Goal: Task Accomplishment & Management: Manage account settings

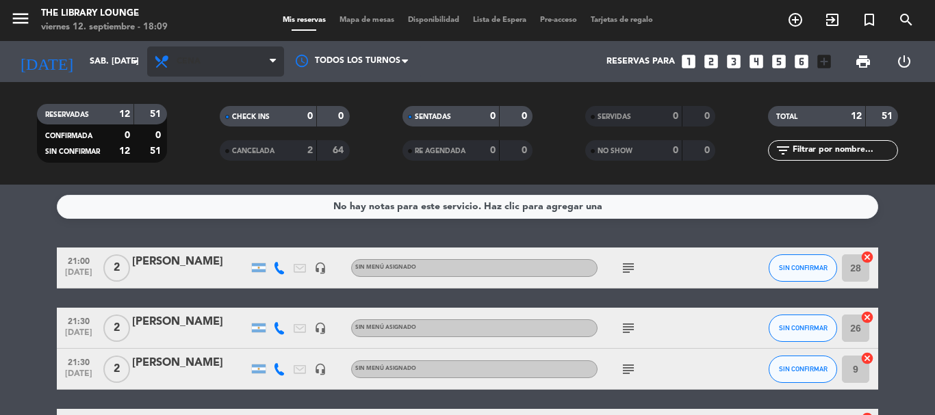
click at [192, 66] on span "Cena" at bounding box center [215, 62] width 137 height 30
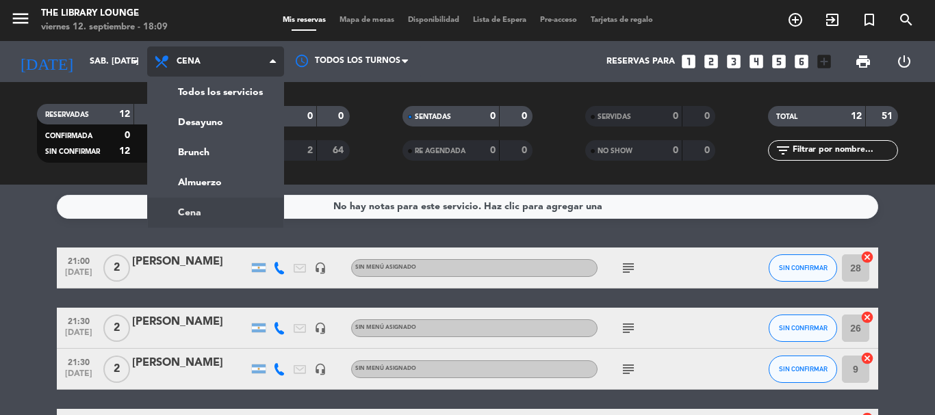
click at [193, 205] on ng-component "menu The Library Lounge viernes 12. septiembre - 18:09 Mis reservas Mapa de mes…" at bounding box center [467, 207] width 935 height 415
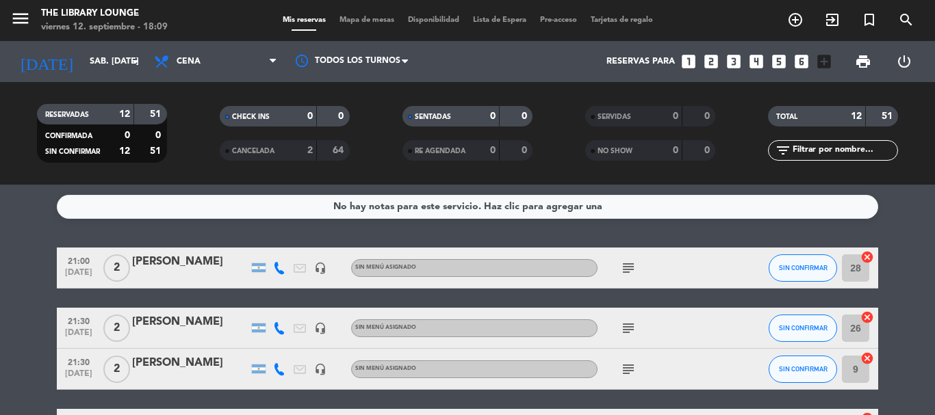
click at [380, 23] on span "Mapa de mesas" at bounding box center [366, 20] width 68 height 8
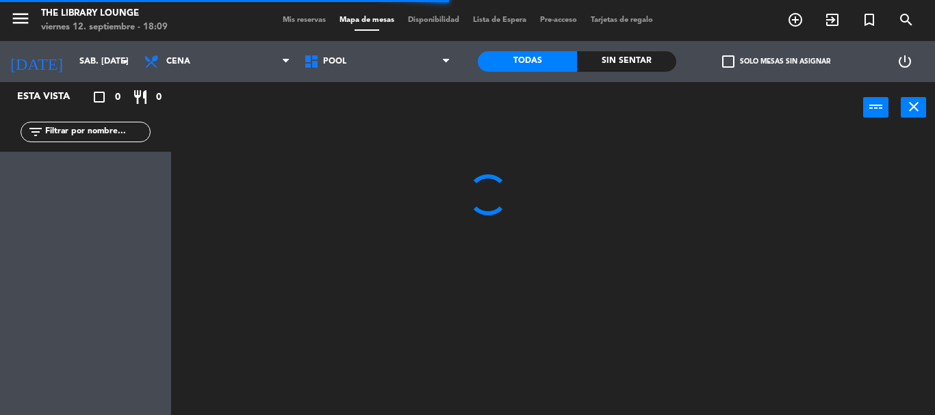
click at [40, 40] on div "menu The Library Lounge viernes 12. septiembre - 18:09 Mis reservas Mapa de mes…" at bounding box center [467, 20] width 935 height 41
click at [77, 64] on input "sáb. [DATE]" at bounding box center [131, 61] width 116 height 23
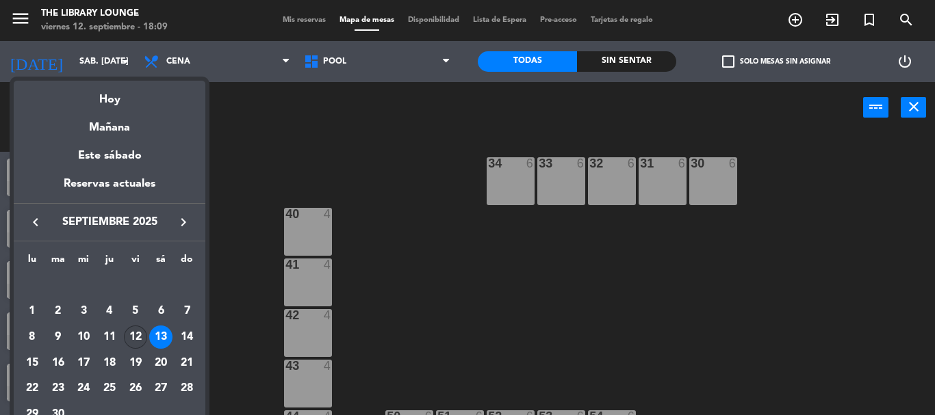
click at [133, 332] on div "12" at bounding box center [135, 337] width 23 height 23
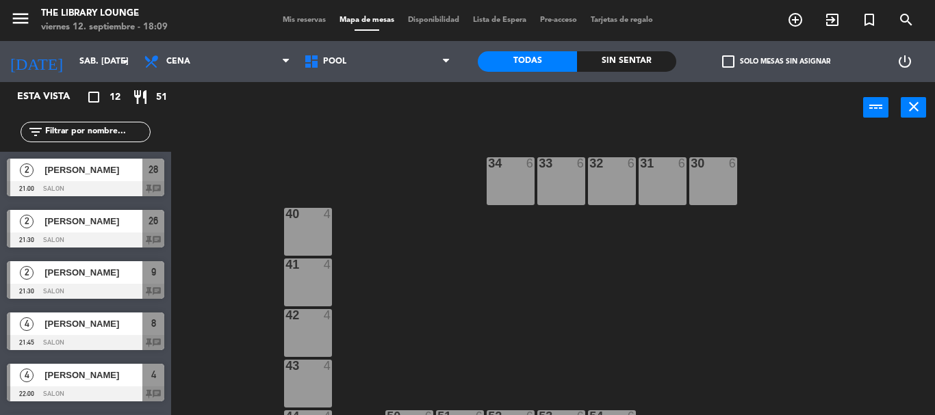
type input "vie. [DATE]"
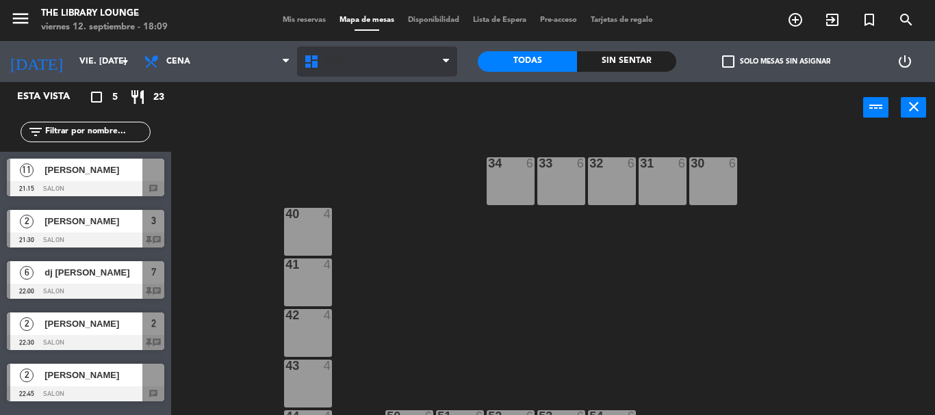
click at [345, 60] on span "POOL" at bounding box center [334, 62] width 23 height 10
click at [323, 142] on div "30 6 31 6 32 6 33 6 34 6 40 4 41 4 42 4 43 4 44 4 50 6 51 6 52 6 53 6 54 6" at bounding box center [558, 274] width 754 height 282
click at [345, 71] on span "POOL" at bounding box center [377, 62] width 160 height 30
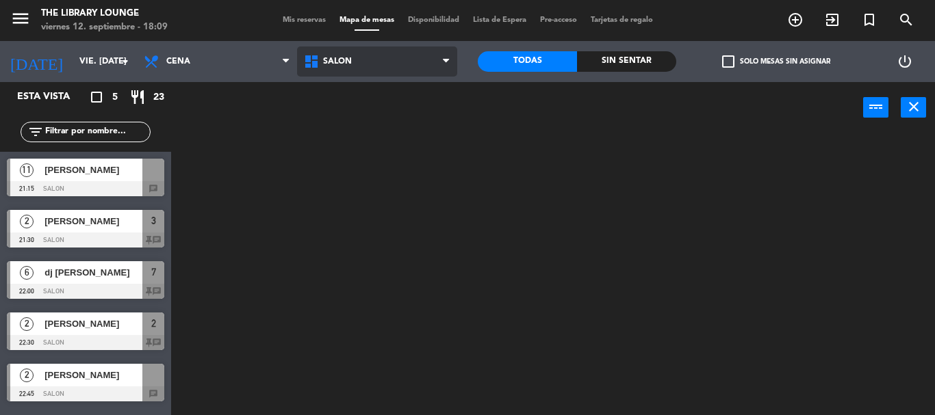
click at [349, 122] on ng-component "menu The Library Lounge viernes 12. septiembre - 18:09 Mis reservas Mapa de mes…" at bounding box center [467, 207] width 935 height 415
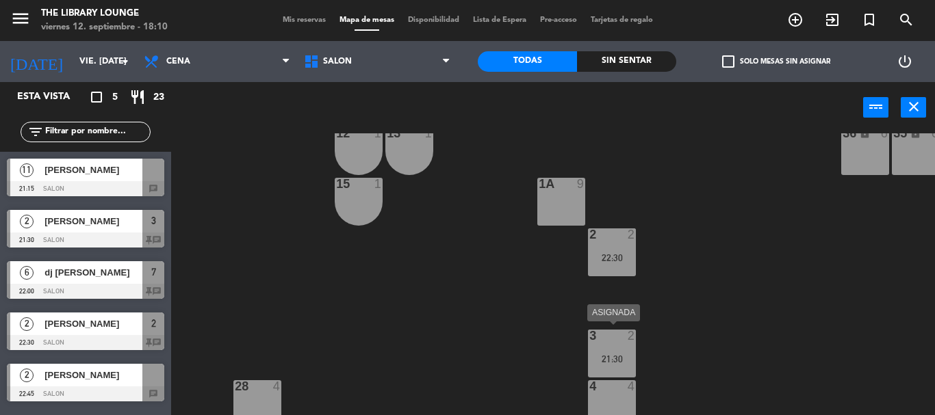
scroll to position [99, 0]
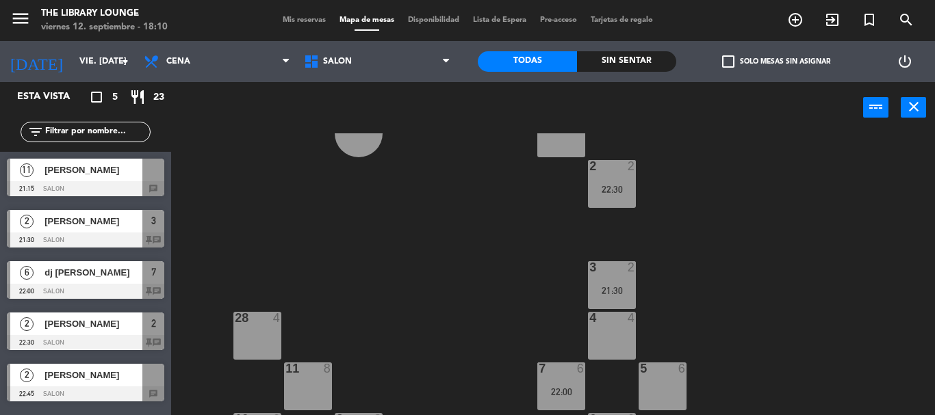
click at [610, 326] on div "4 4" at bounding box center [612, 319] width 48 height 14
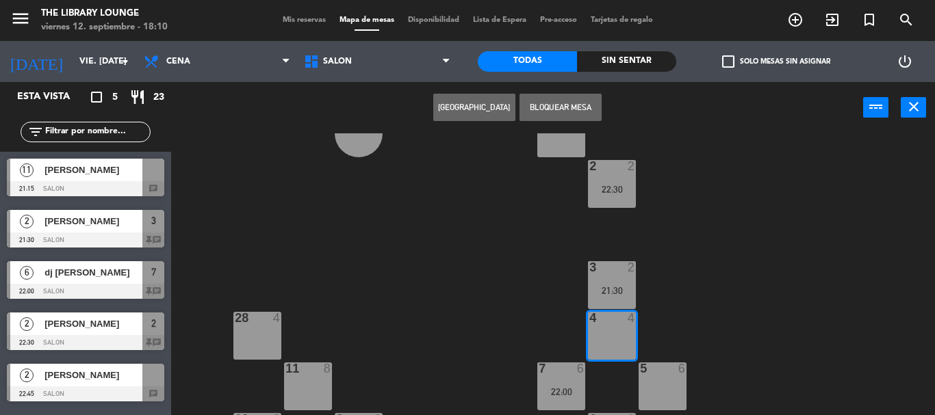
click at [493, 107] on button "[GEOGRAPHIC_DATA]" at bounding box center [474, 107] width 82 height 27
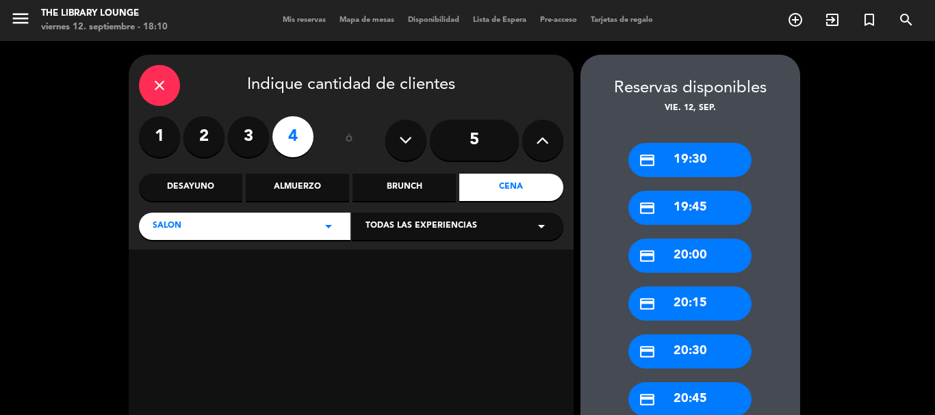
click at [257, 135] on label "3" at bounding box center [248, 136] width 41 height 41
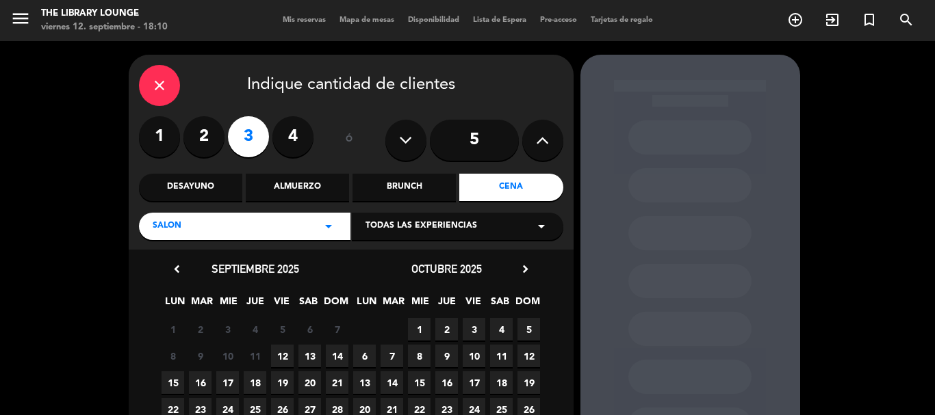
scroll to position [68, 0]
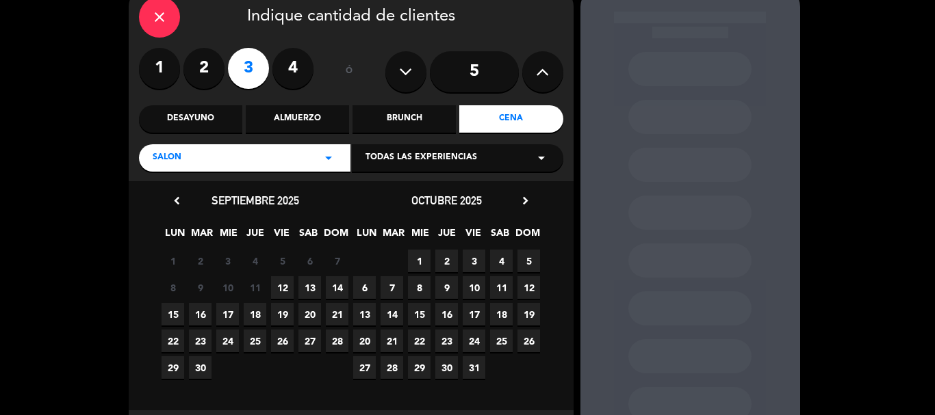
click at [317, 289] on span "13" at bounding box center [309, 287] width 23 height 23
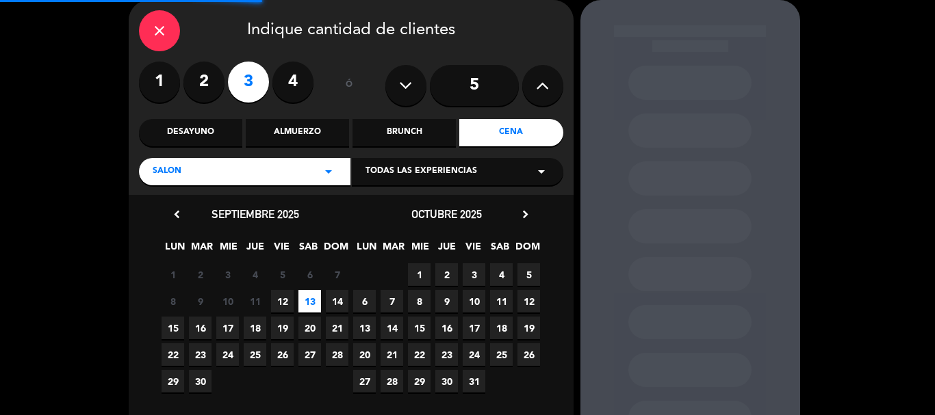
click at [287, 302] on span "12" at bounding box center [282, 301] width 23 height 23
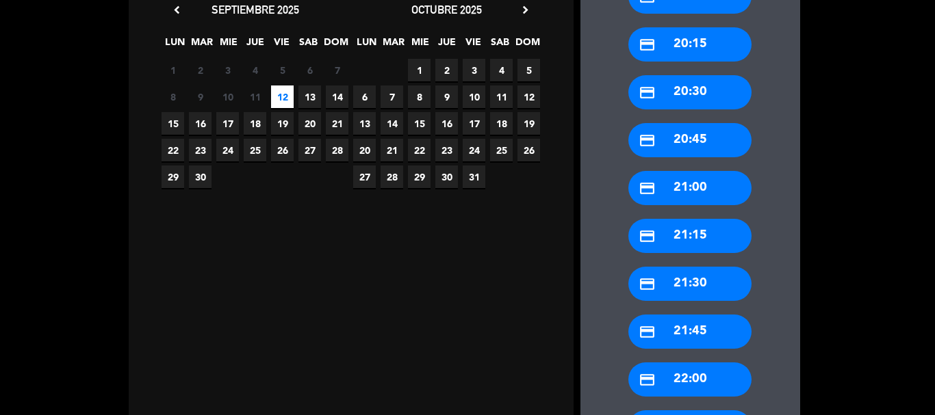
scroll to position [260, 0]
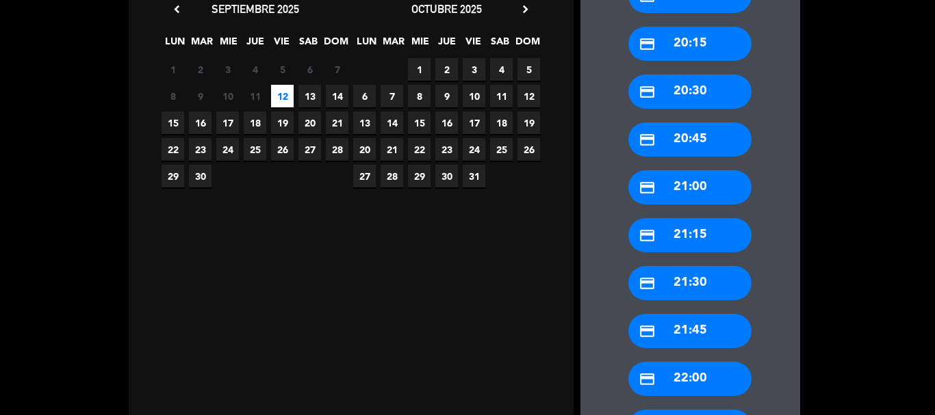
click at [682, 331] on div "credit_card 21:45" at bounding box center [689, 331] width 123 height 34
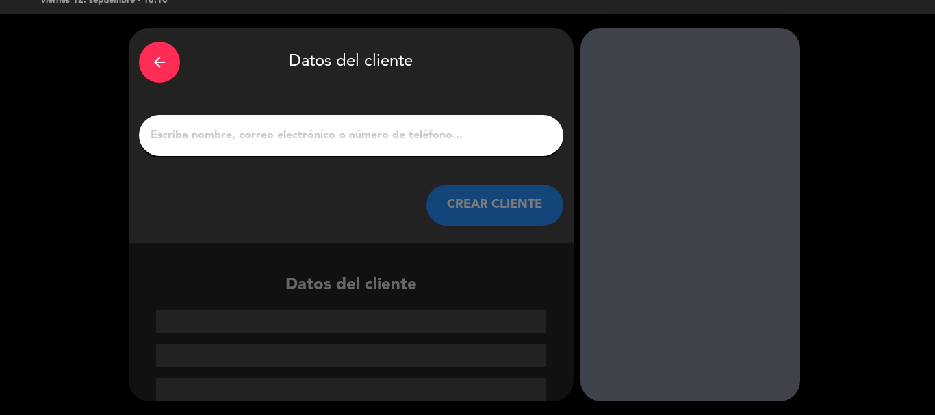
click at [269, 118] on div at bounding box center [351, 135] width 424 height 41
click at [209, 131] on input "1" at bounding box center [351, 135] width 404 height 19
click at [497, 132] on input "1" at bounding box center [351, 135] width 404 height 19
paste input "[PERSON_NAME]"
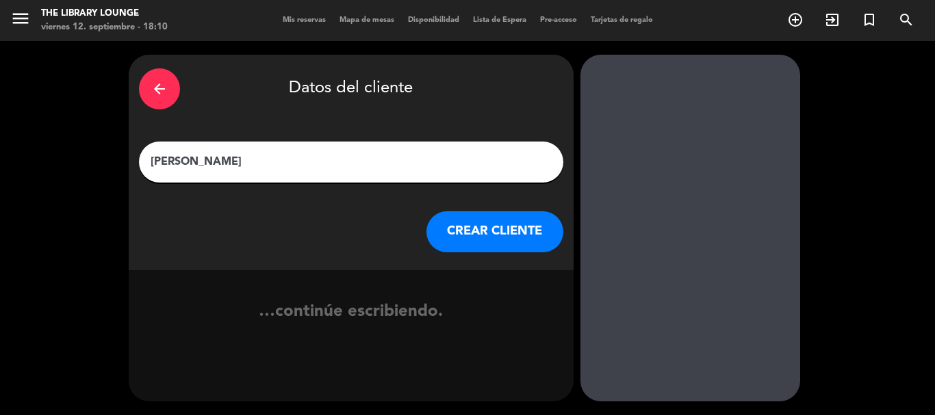
scroll to position [0, 0]
type input "[PERSON_NAME]"
click at [482, 235] on button "CREAR CLIENTE" at bounding box center [494, 231] width 137 height 41
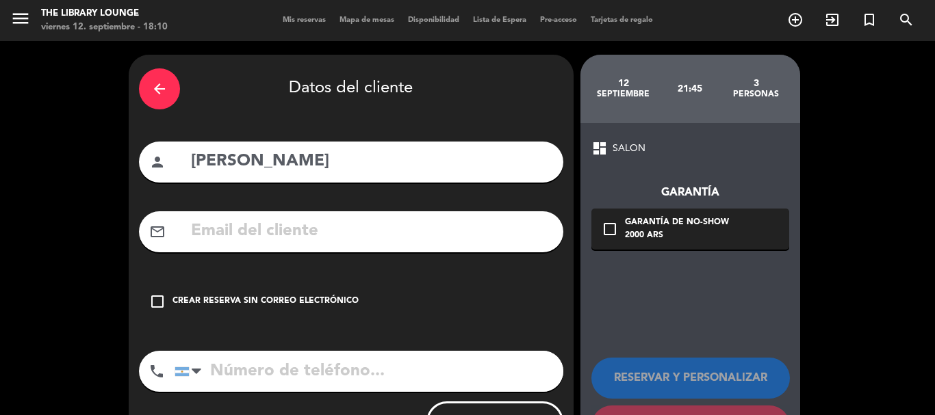
click at [188, 298] on div "Crear reserva sin correo electrónico" at bounding box center [265, 302] width 186 height 14
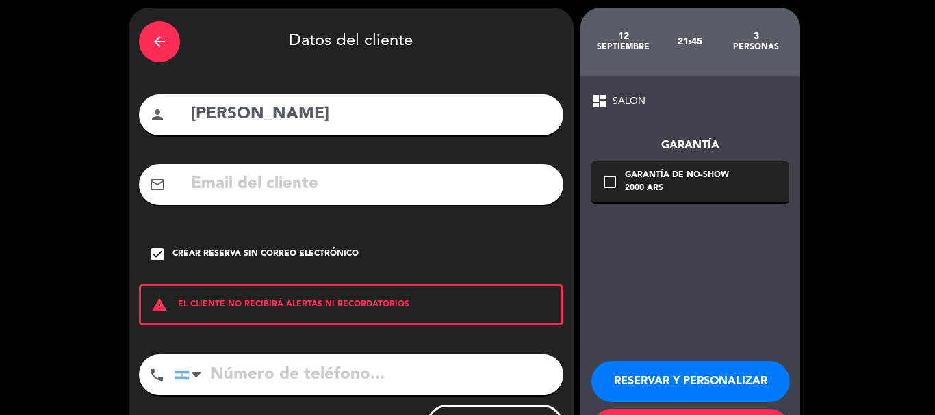
scroll to position [112, 0]
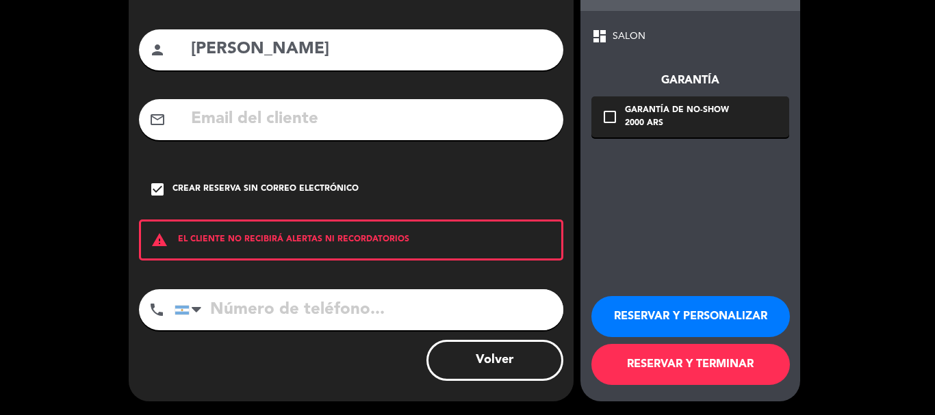
click at [270, 311] on input "tel" at bounding box center [368, 309] width 389 height 41
paste input "[PHONE_NUMBER]"
type input "[PHONE_NUMBER]"
click at [679, 322] on button "RESERVAR Y PERSONALIZAR" at bounding box center [690, 316] width 198 height 41
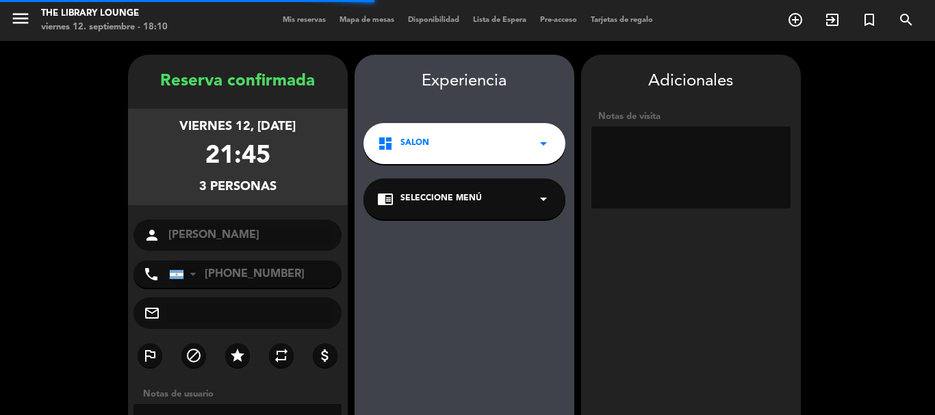
scroll to position [55, 0]
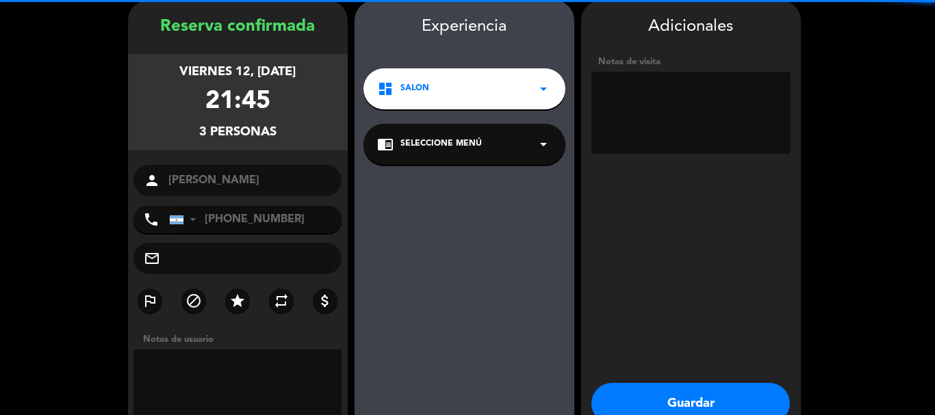
click at [662, 83] on textarea at bounding box center [690, 113] width 199 height 82
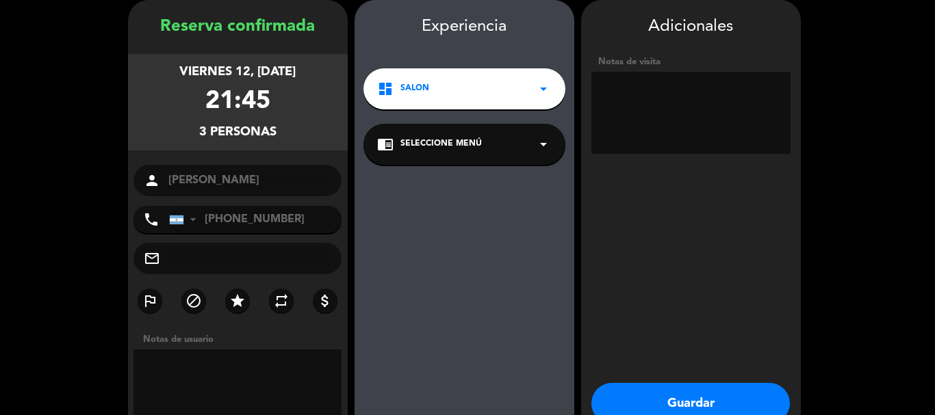
click at [657, 104] on textarea at bounding box center [690, 113] width 199 height 82
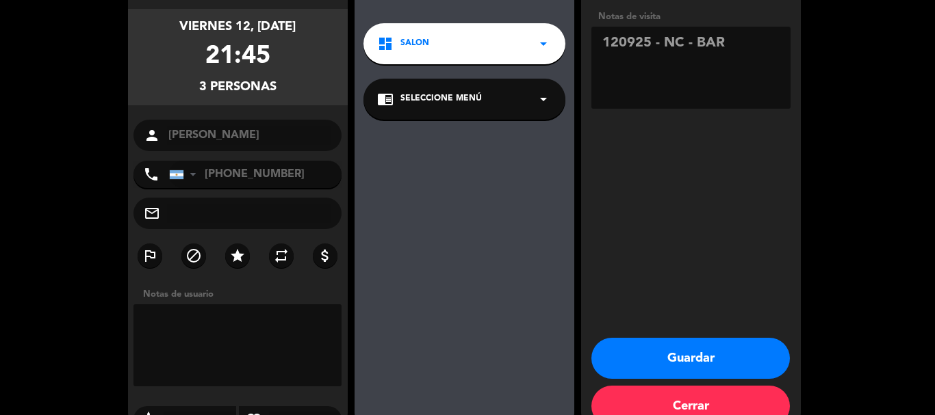
scroll to position [132, 0]
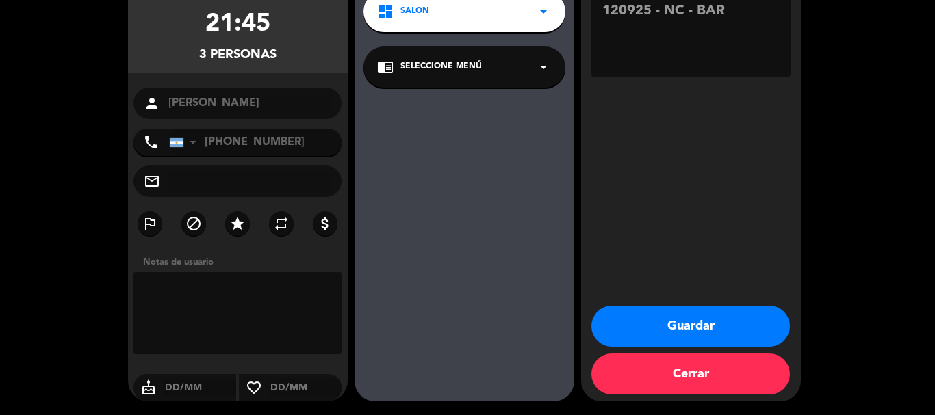
type textarea "120925 - NC - BAR"
click at [676, 319] on button "Guardar" at bounding box center [690, 326] width 198 height 41
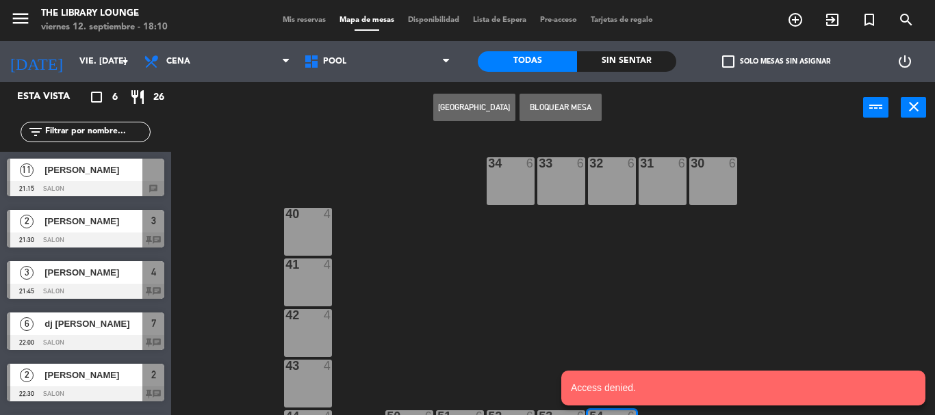
click at [304, 28] on div "menu The Library Lounge viernes 12. septiembre - 18:10 Mis reservas Mapa de mes…" at bounding box center [467, 20] width 935 height 41
click at [304, 21] on span "Mis reservas" at bounding box center [304, 20] width 57 height 8
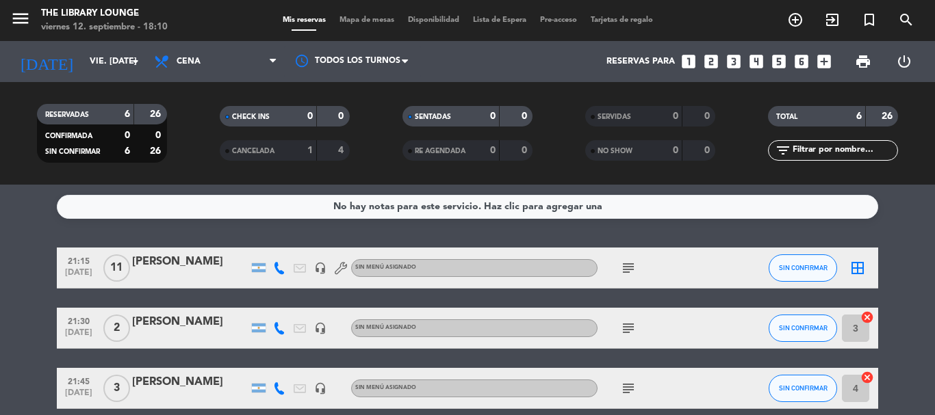
click at [57, 238] on div "No hay notas para este servicio. Haz clic para agregar una 21:15 [DATE] [PERSON…" at bounding box center [467, 300] width 935 height 231
click at [846, 320] on input "3" at bounding box center [854, 328] width 27 height 27
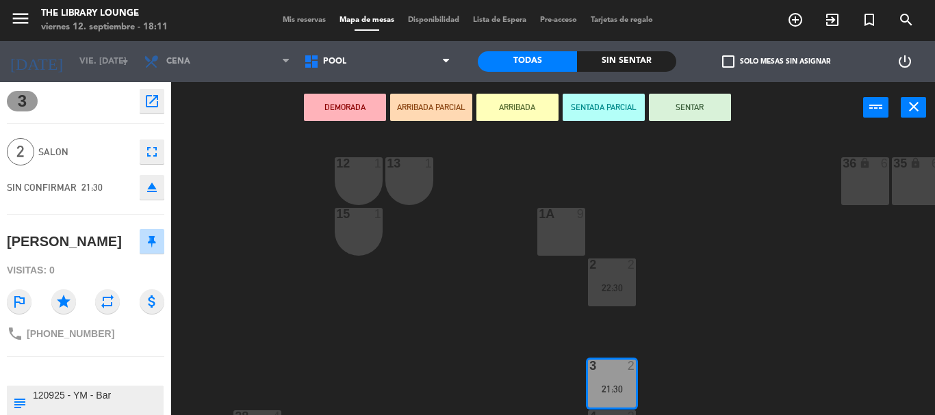
click at [905, 112] on icon "close" at bounding box center [913, 107] width 16 height 16
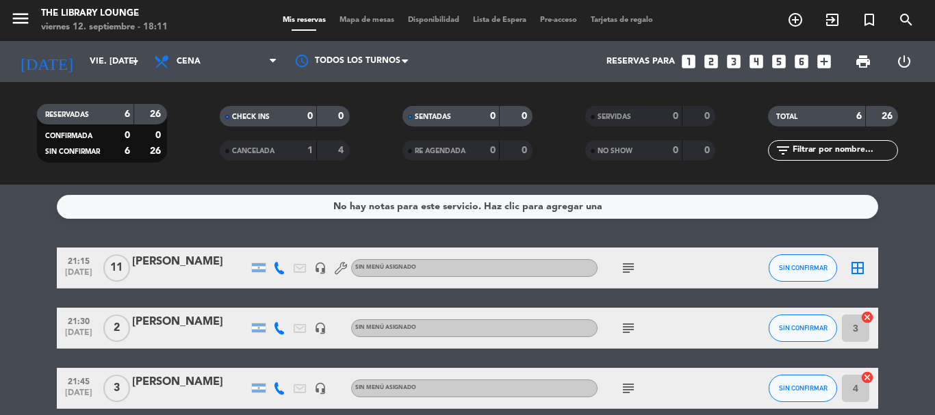
scroll to position [243, 0]
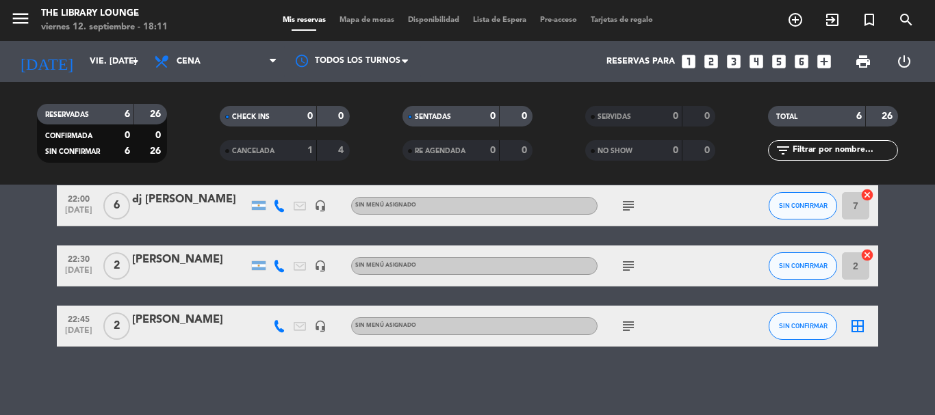
click at [157, 257] on div "[PERSON_NAME]" at bounding box center [190, 260] width 116 height 18
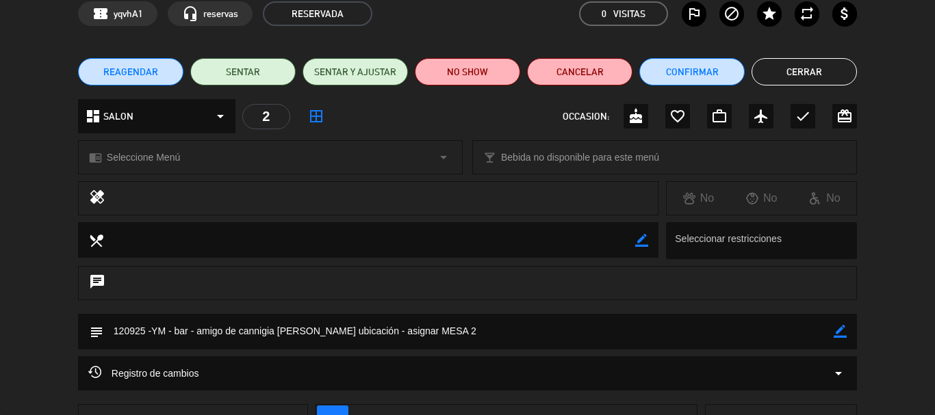
scroll to position [0, 0]
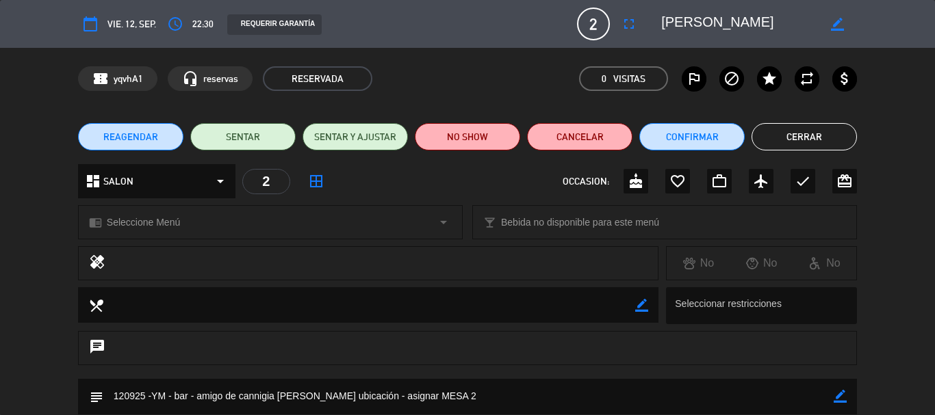
click at [783, 133] on button "Cerrar" at bounding box center [803, 136] width 105 height 27
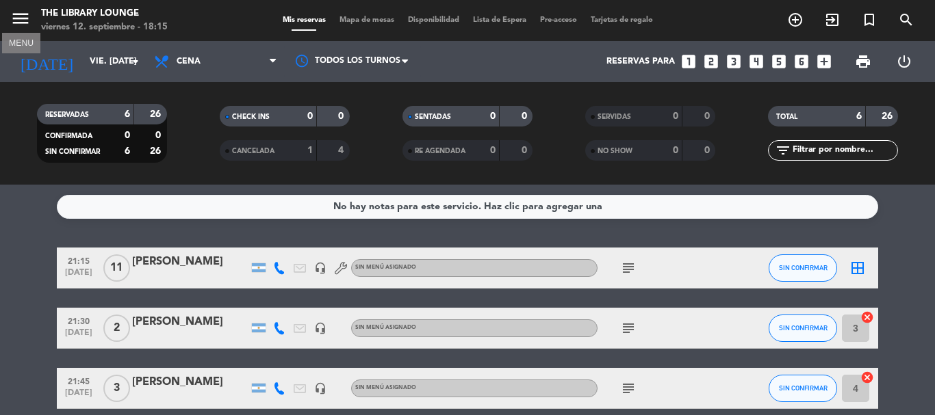
click at [24, 13] on icon "menu" at bounding box center [20, 18] width 21 height 21
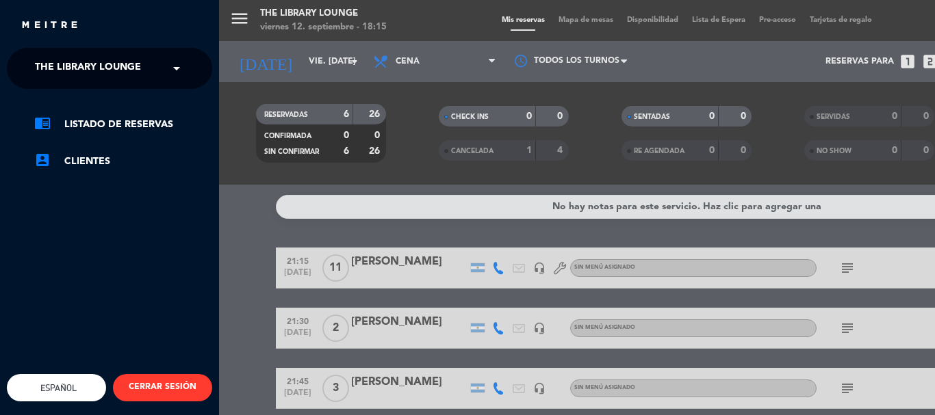
click at [68, 54] on span "The Library Lounge" at bounding box center [88, 68] width 106 height 29
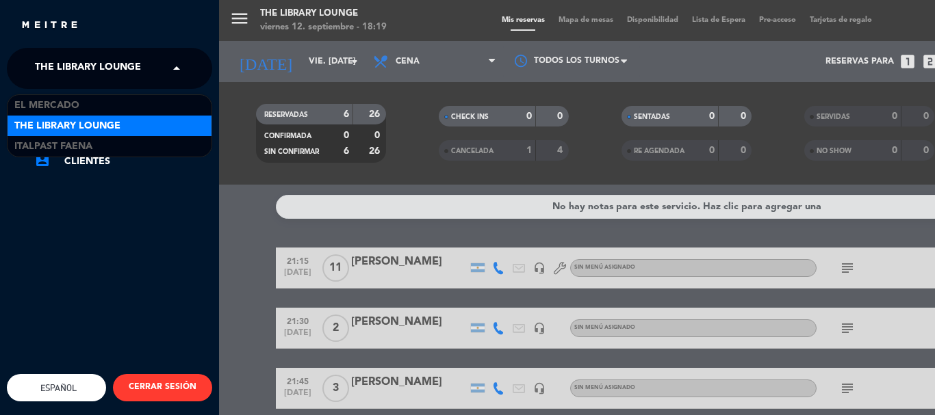
click at [342, 62] on div "menu The Library Lounge viernes 12. septiembre - 18:19 Mis reservas Mapa de mes…" at bounding box center [686, 207] width 935 height 415
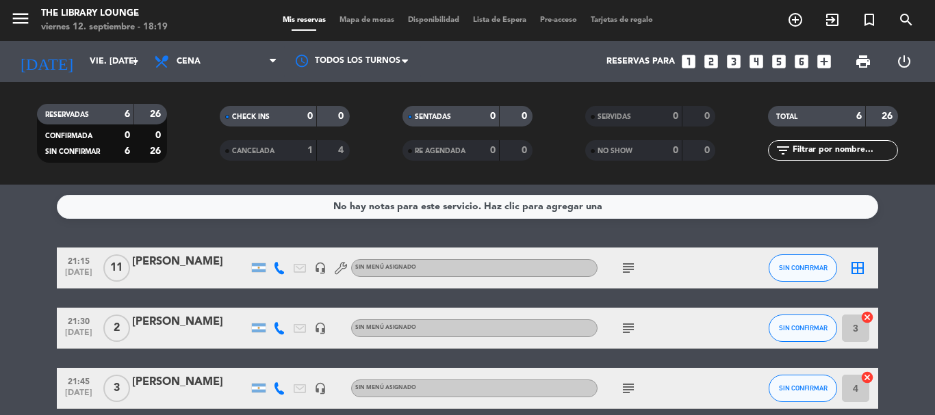
click at [369, 23] on span "Mapa de mesas" at bounding box center [366, 20] width 68 height 8
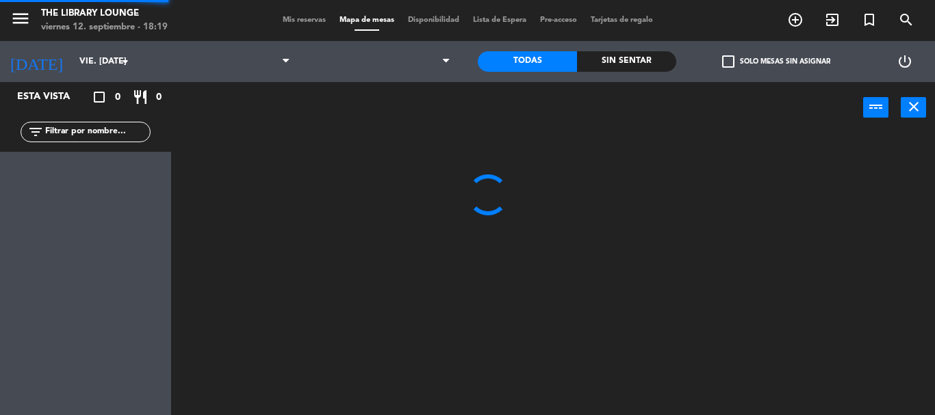
click at [300, 23] on span "Mis reservas" at bounding box center [304, 20] width 57 height 8
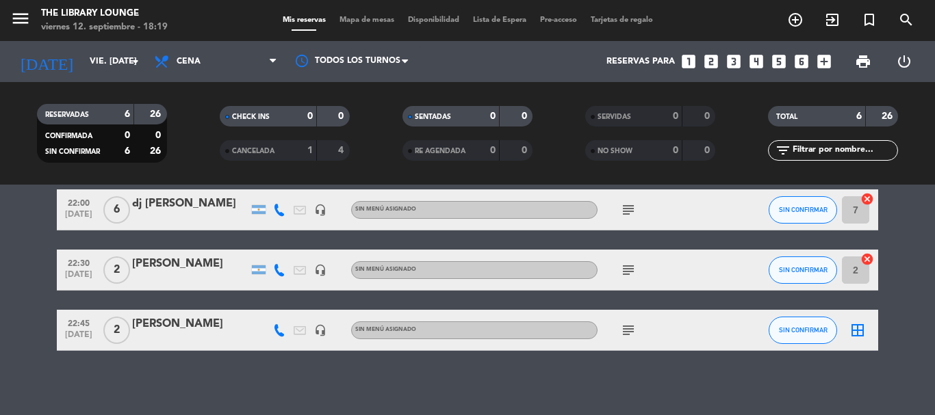
scroll to position [243, 0]
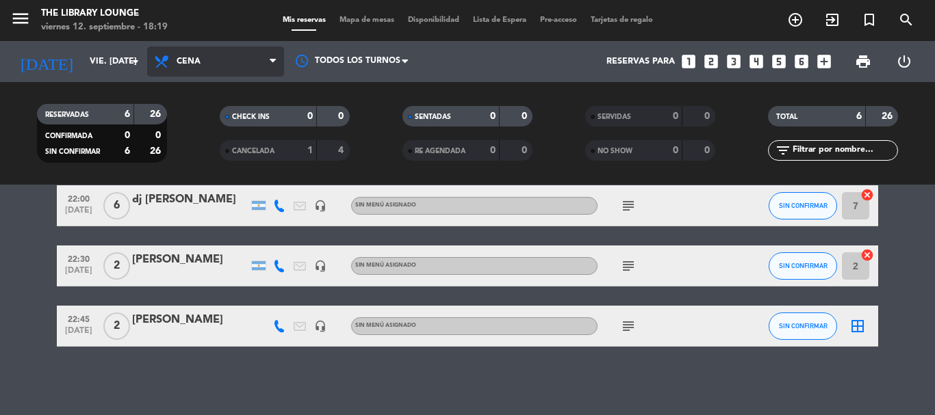
click at [204, 70] on span "Cena" at bounding box center [215, 62] width 137 height 30
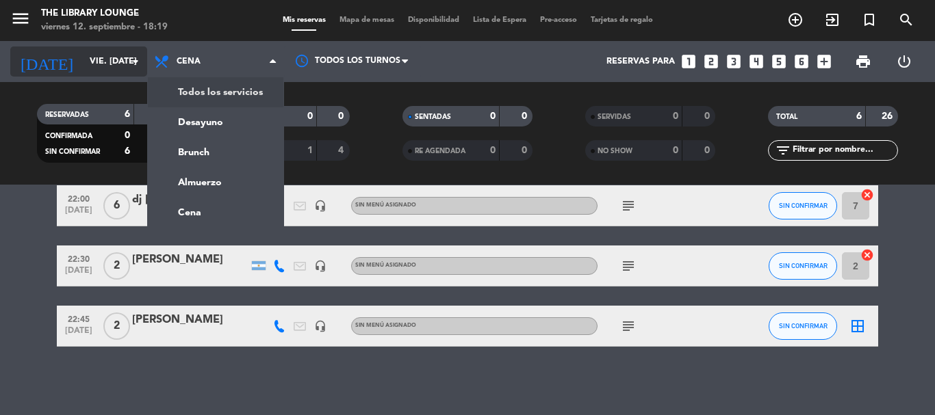
click at [83, 59] on input "vie. [DATE]" at bounding box center [141, 61] width 116 height 23
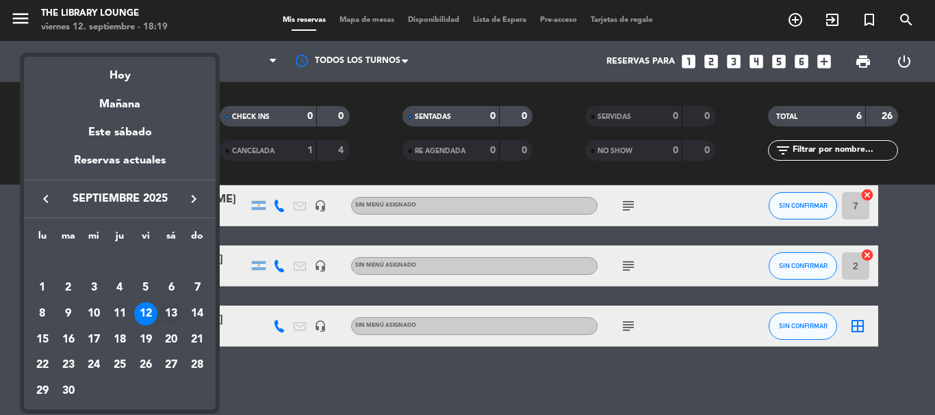
click at [172, 305] on div "13" at bounding box center [170, 313] width 23 height 23
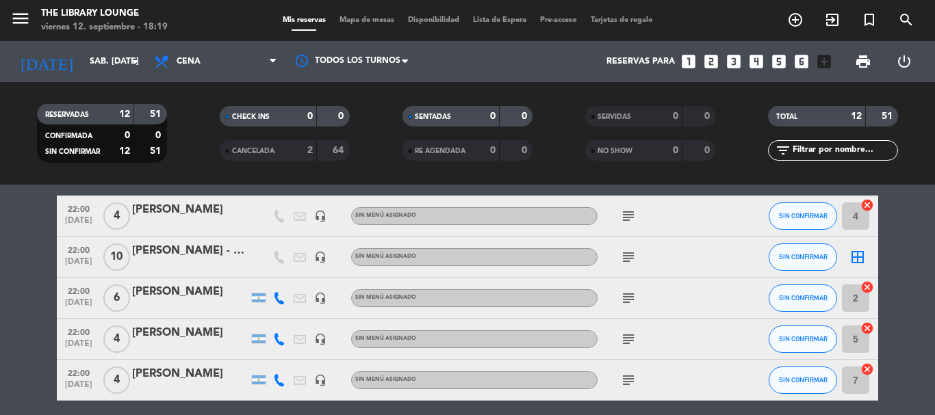
scroll to position [410, 0]
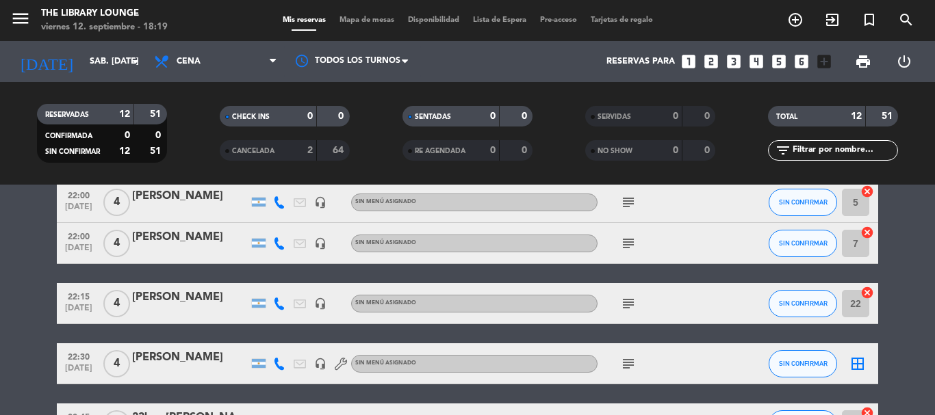
click at [627, 364] on icon "subject" at bounding box center [628, 364] width 16 height 16
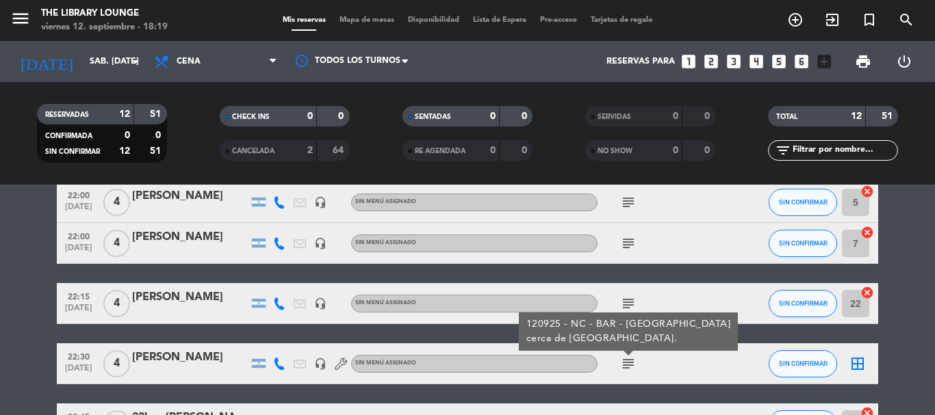
drag, startPoint x: 684, startPoint y: 369, endPoint x: 642, endPoint y: 375, distance: 42.8
click at [685, 374] on div "subject 120925 - NC - BAR - [GEOGRAPHIC_DATA] cerca de [GEOGRAPHIC_DATA]." at bounding box center [658, 363] width 123 height 40
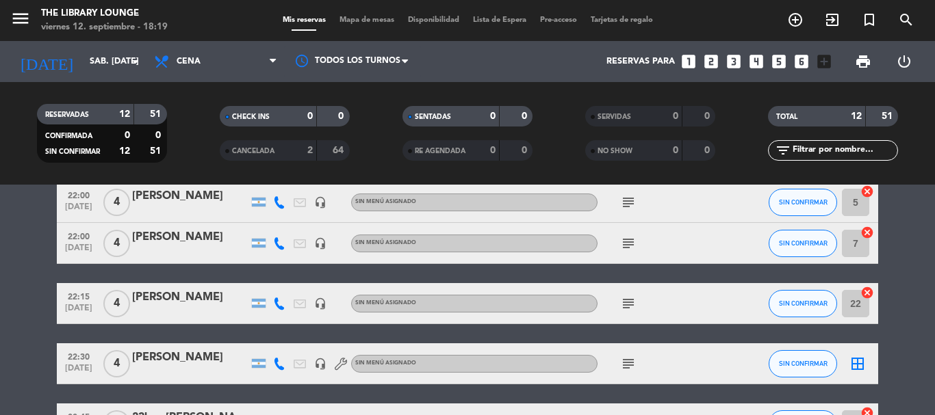
click at [179, 356] on div "[PERSON_NAME]" at bounding box center [190, 358] width 116 height 18
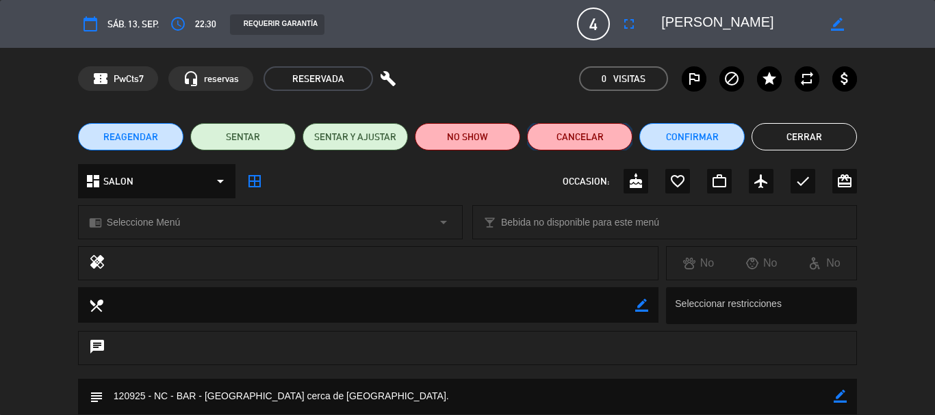
click at [564, 135] on button "Cancelar" at bounding box center [579, 136] width 105 height 27
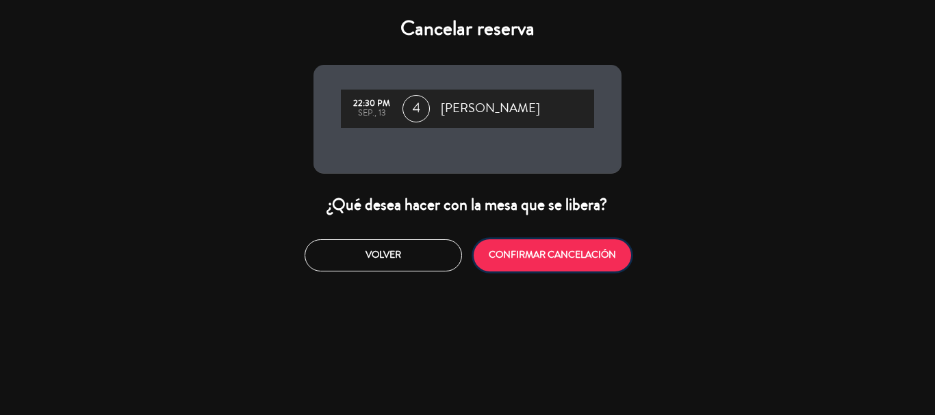
click at [549, 254] on button "CONFIRMAR CANCELACIÓN" at bounding box center [551, 255] width 157 height 32
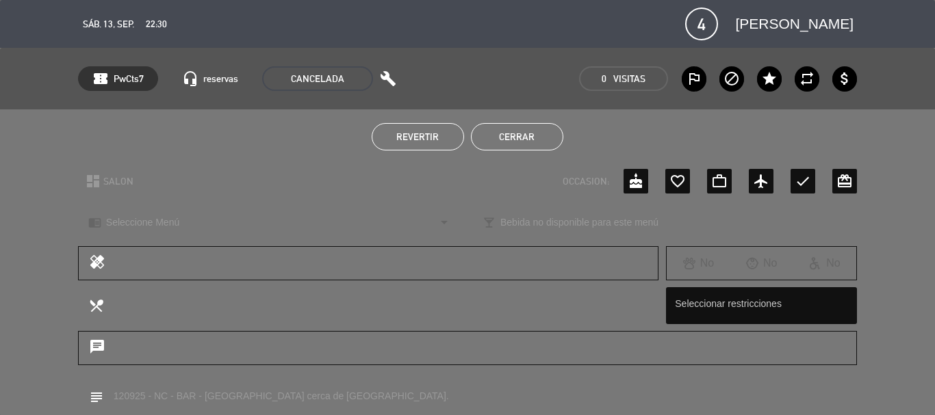
click at [519, 138] on button "Cerrar" at bounding box center [517, 136] width 92 height 27
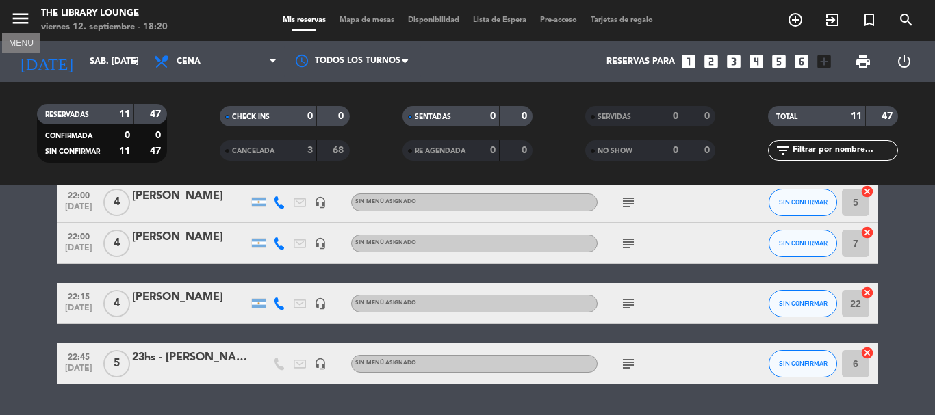
click at [17, 21] on icon "menu" at bounding box center [20, 18] width 21 height 21
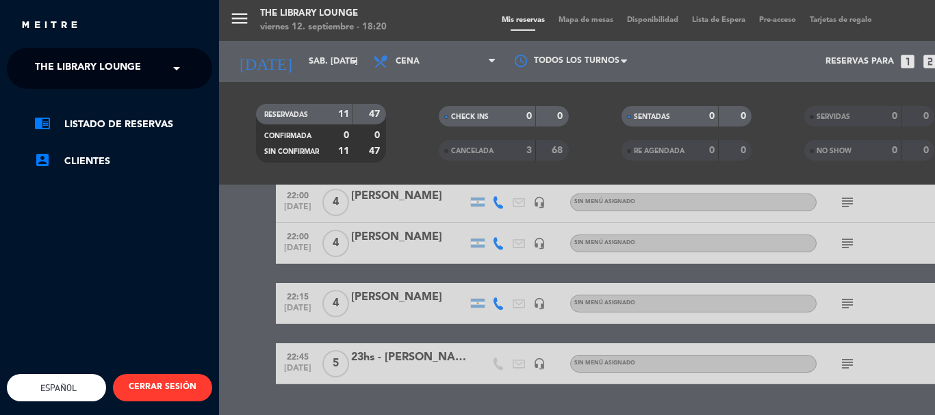
click at [90, 80] on span "The Library Lounge" at bounding box center [88, 68] width 106 height 29
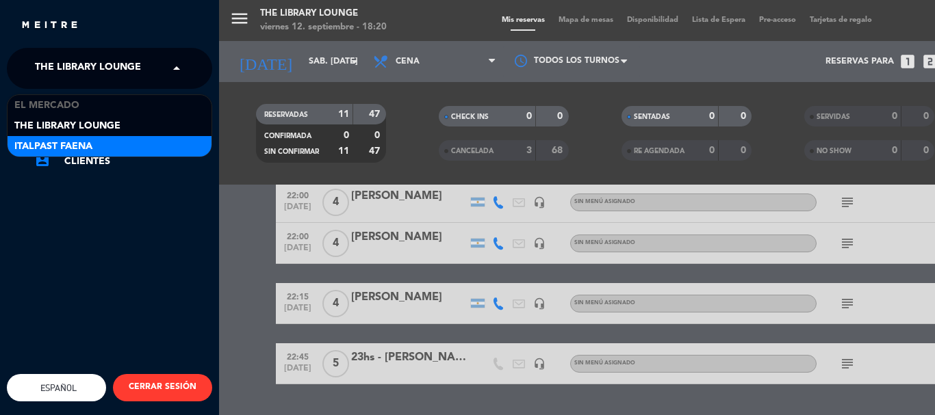
click at [100, 142] on div "Italpast Faena" at bounding box center [110, 146] width 204 height 21
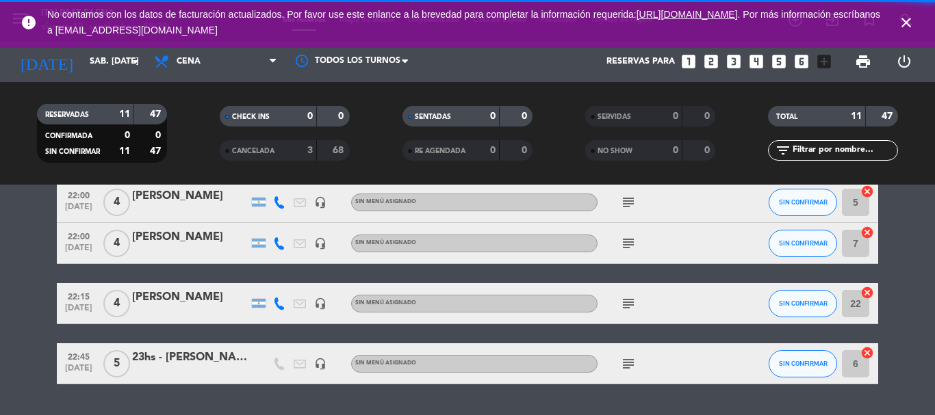
click at [96, 58] on div "menu Italpast Faena viernes 12. septiembre - 18:20 Mis reservas Mapa de mesas D…" at bounding box center [467, 207] width 935 height 415
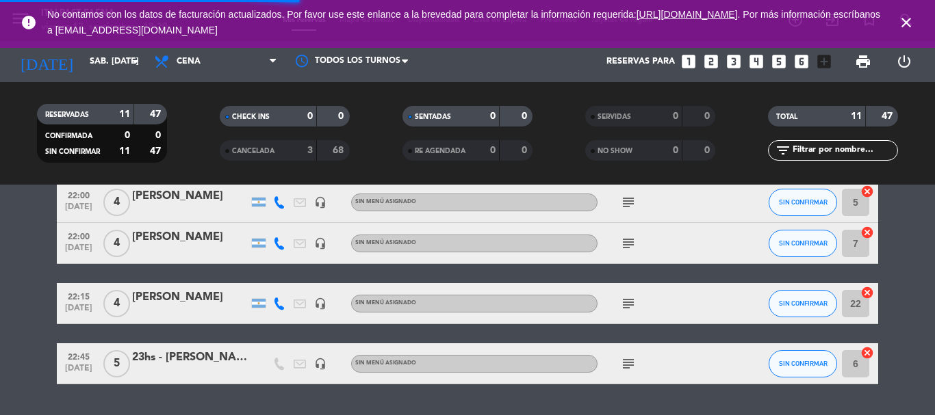
click at [908, 20] on icon "close" at bounding box center [906, 22] width 16 height 16
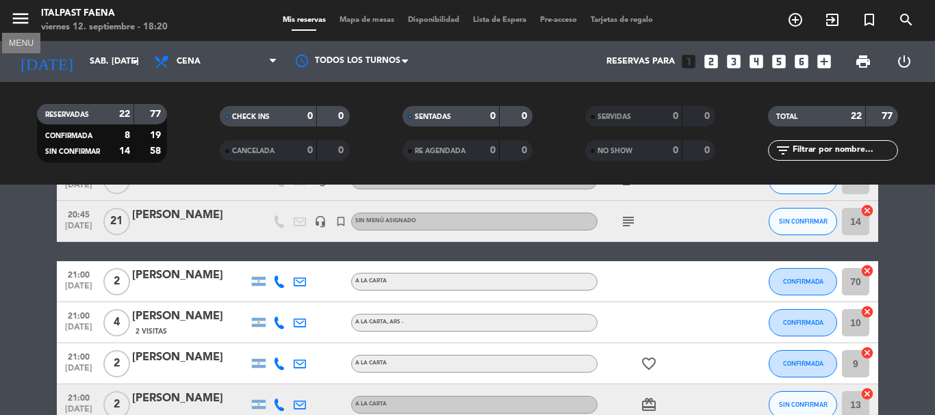
click at [26, 18] on icon "menu" at bounding box center [20, 18] width 21 height 21
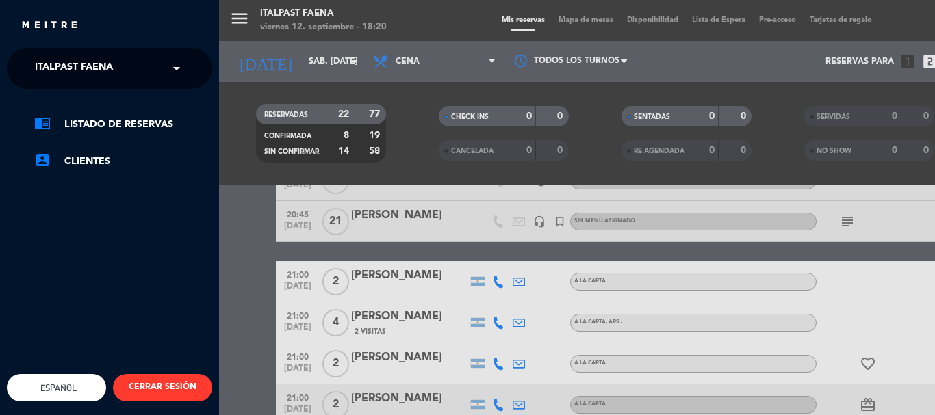
click at [65, 64] on span "Italpast Faena" at bounding box center [74, 68] width 78 height 29
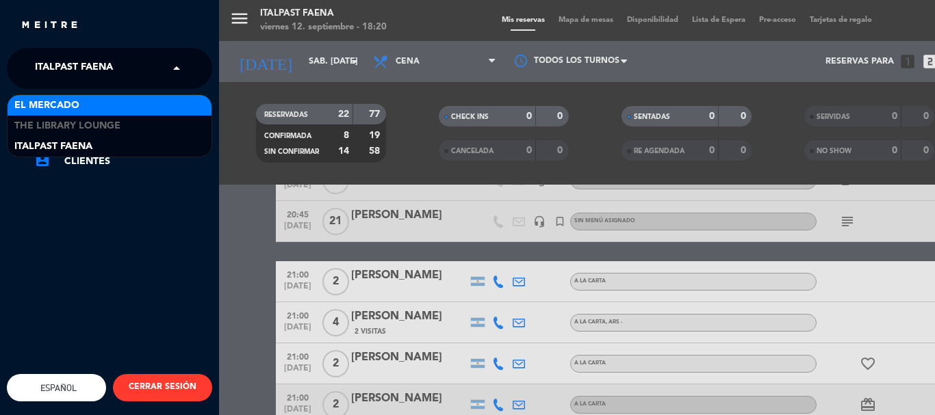
click at [68, 108] on span "El Mercado" at bounding box center [46, 106] width 65 height 16
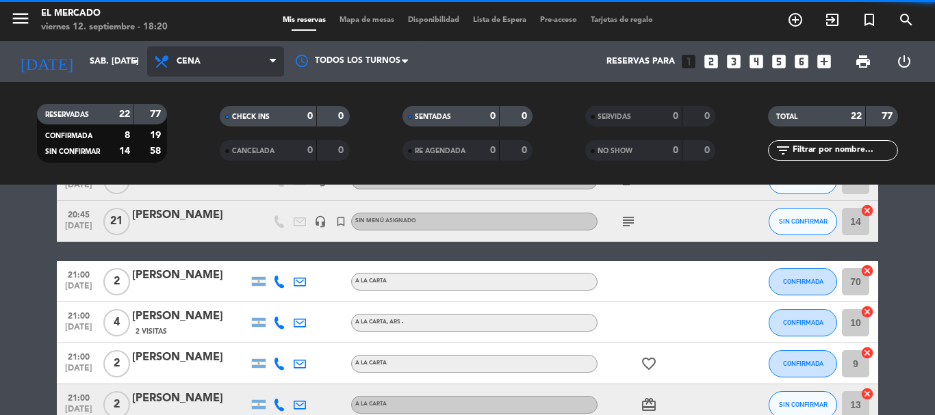
click at [197, 69] on span "Cena" at bounding box center [215, 62] width 137 height 30
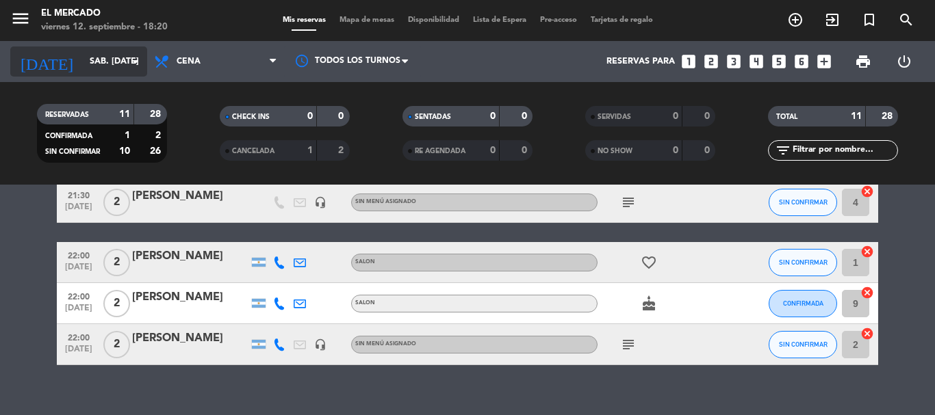
click at [83, 65] on input "sáb. [DATE]" at bounding box center [141, 61] width 116 height 23
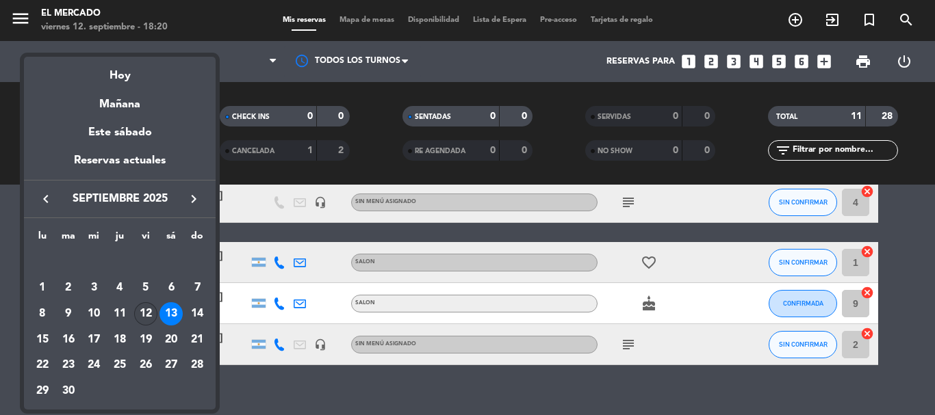
click at [141, 309] on div "12" at bounding box center [145, 313] width 23 height 23
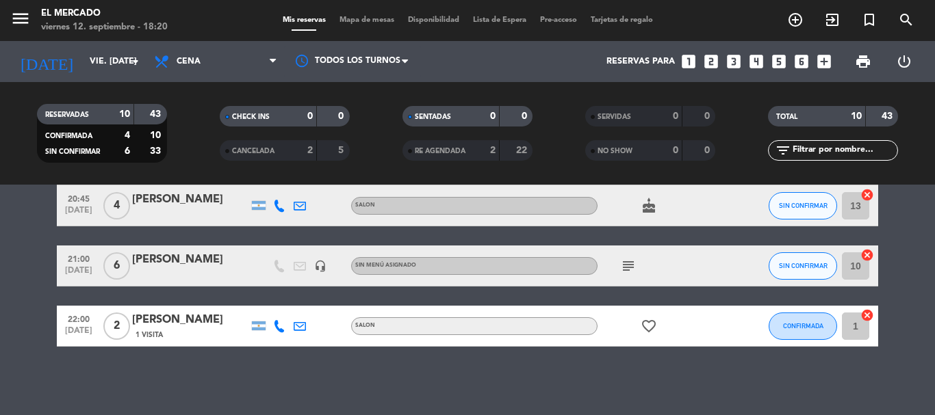
click at [365, 161] on div "CHECK INS 0 0 CANCELADA 2 5" at bounding box center [284, 133] width 183 height 75
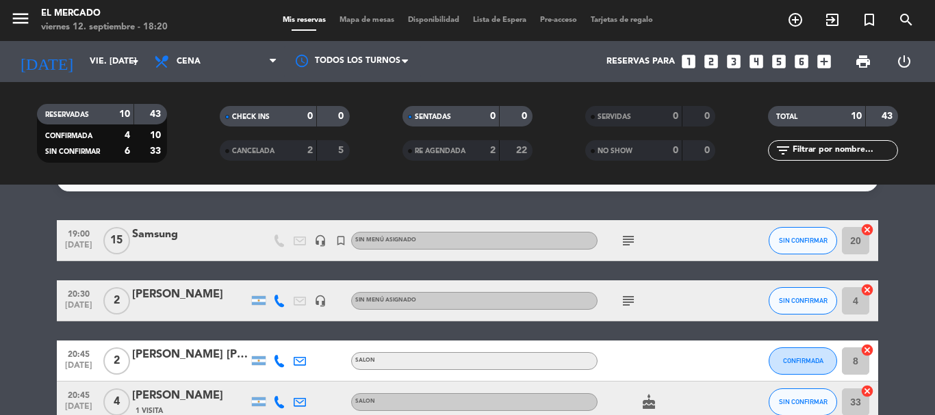
scroll to position [0, 0]
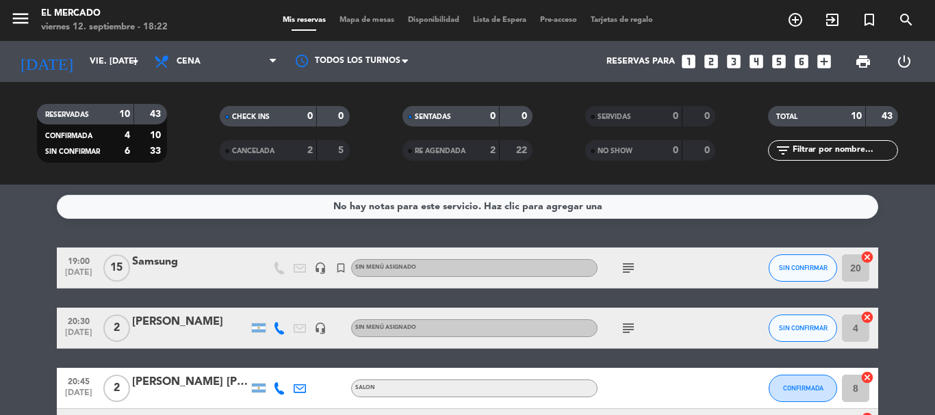
click at [10, 20] on div "menu El [PERSON_NAME] viernes 12. septiembre - 18:22" at bounding box center [117, 21] width 234 height 32
click at [18, 23] on icon "menu" at bounding box center [20, 18] width 21 height 21
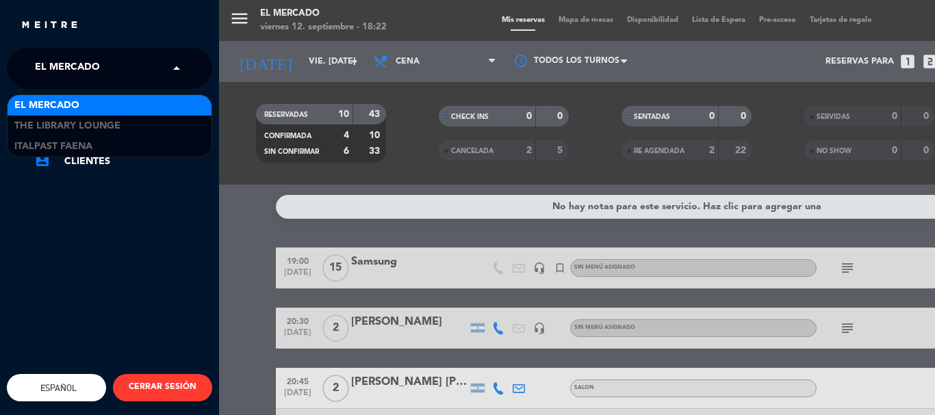
click at [60, 69] on span "El Mercado" at bounding box center [67, 68] width 65 height 29
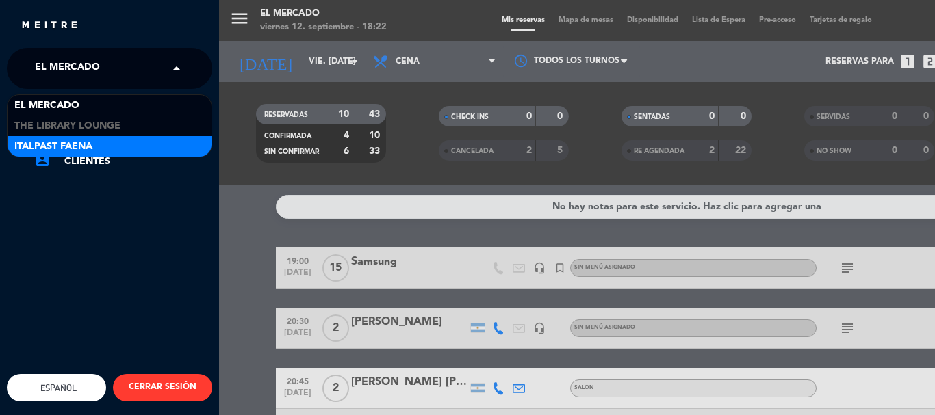
click at [66, 142] on span "Italpast Faena" at bounding box center [53, 147] width 78 height 16
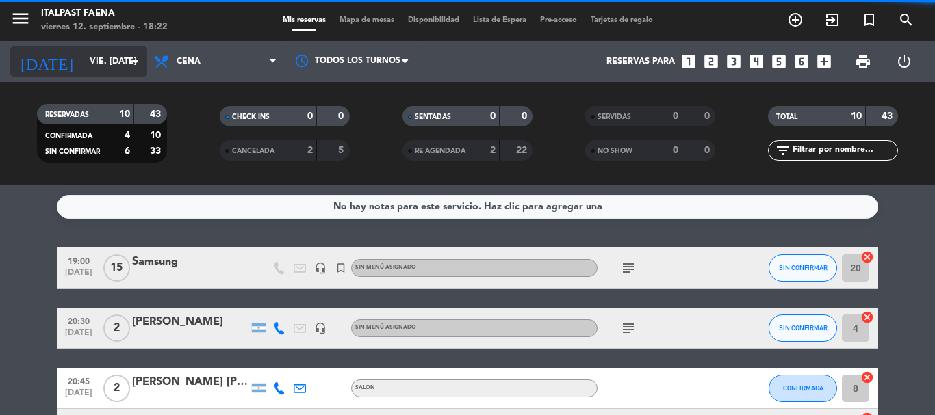
click at [103, 68] on input "vie. [DATE]" at bounding box center [141, 61] width 116 height 23
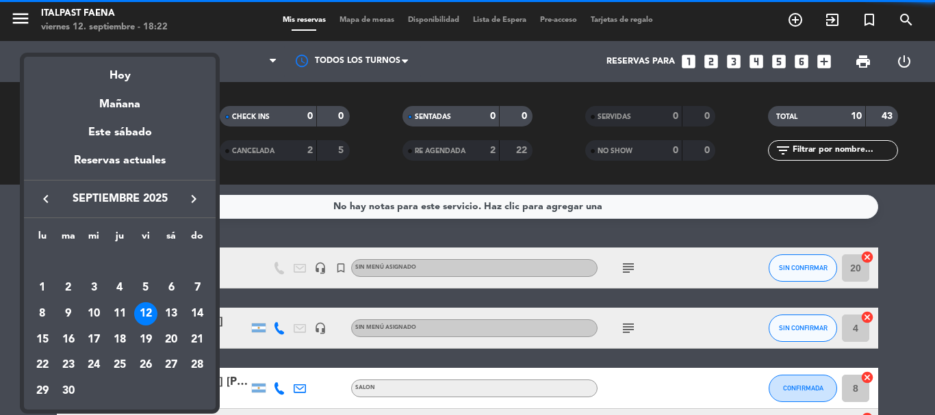
click at [116, 51] on div "semana que viene esta semana semana previa misma semana del año anterior Hoy Ma…" at bounding box center [120, 230] width 192 height 360
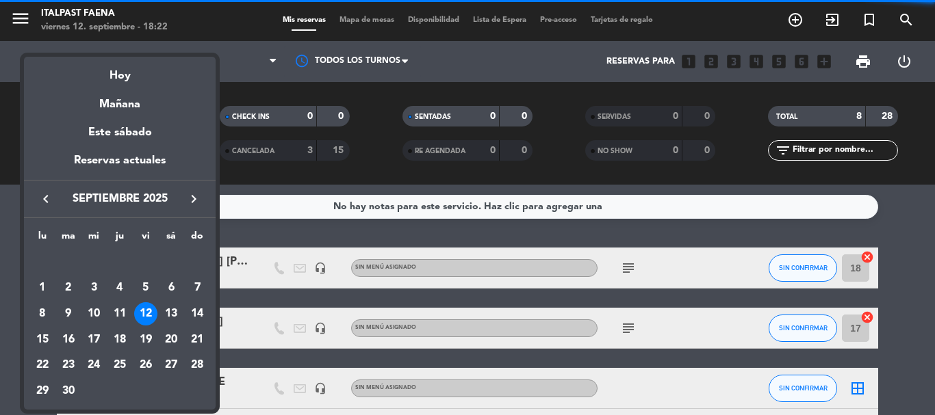
click at [260, 47] on div at bounding box center [467, 207] width 935 height 415
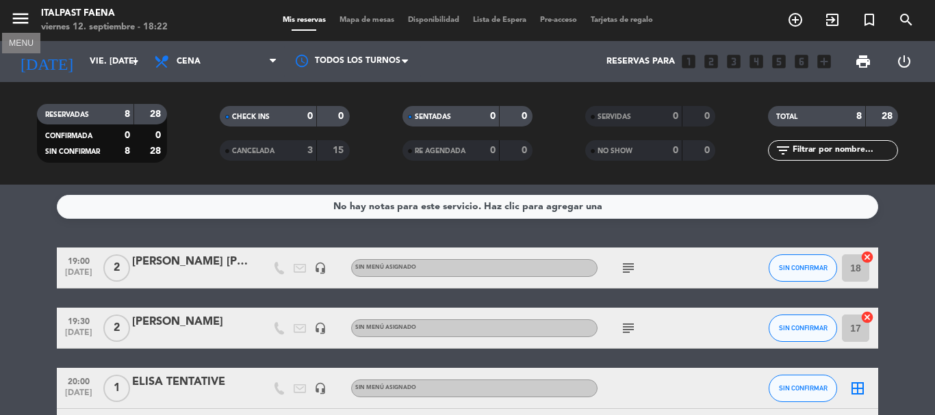
click at [23, 12] on icon "menu" at bounding box center [20, 18] width 21 height 21
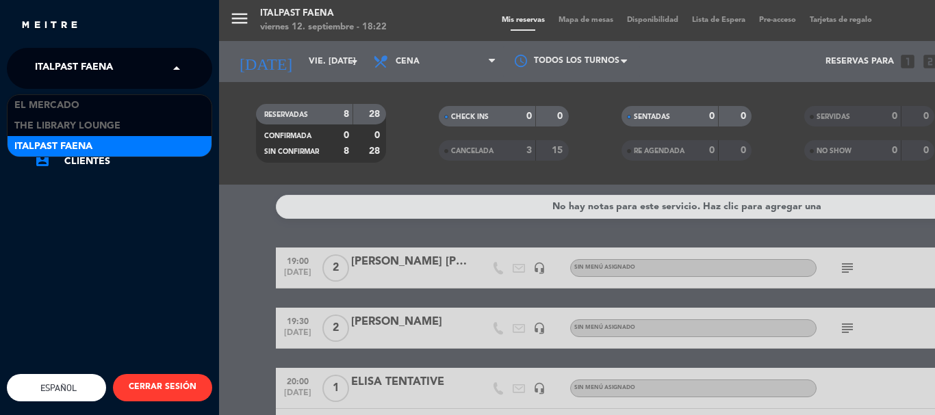
drag, startPoint x: 44, startPoint y: 60, endPoint x: 44, endPoint y: 68, distance: 7.6
click at [44, 62] on span "Italpast Faena" at bounding box center [74, 68] width 78 height 29
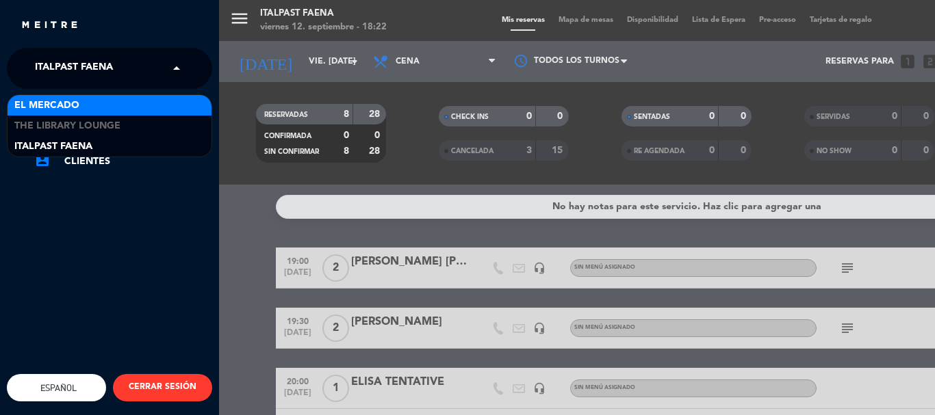
click at [70, 102] on span "El Mercado" at bounding box center [46, 106] width 65 height 16
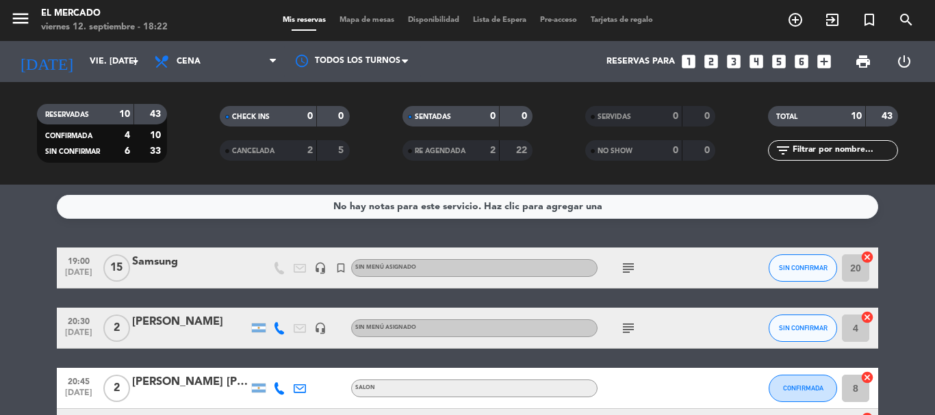
click at [66, 21] on div "viernes 12. septiembre - 18:22" at bounding box center [104, 28] width 127 height 14
click at [21, 18] on icon "menu" at bounding box center [20, 18] width 21 height 21
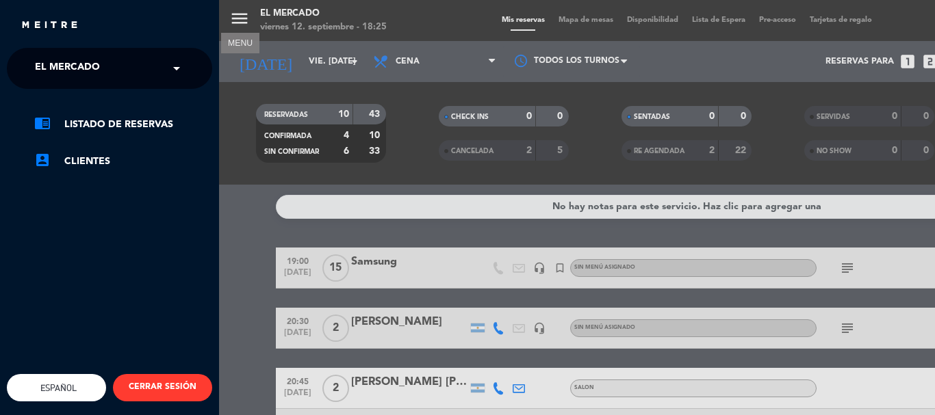
click at [361, 43] on div "menu MENU El [PERSON_NAME] viernes 12. septiembre - 18:25 Mis reservas Mapa de …" at bounding box center [686, 207] width 935 height 415
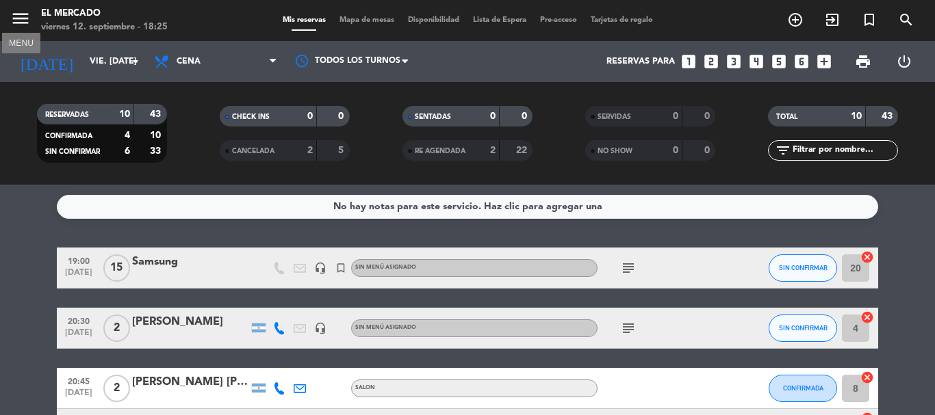
click at [23, 18] on icon "menu" at bounding box center [20, 18] width 21 height 21
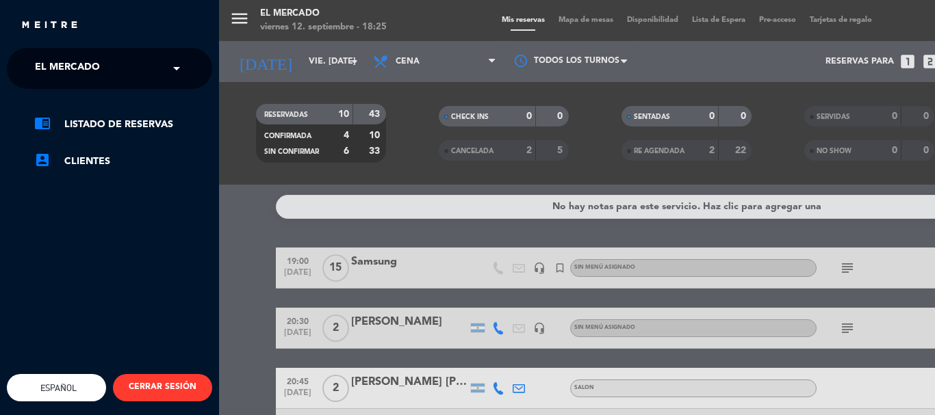
click at [267, 21] on div "menu El [PERSON_NAME] viernes 12. septiembre - 18:25 Mis reservas Mapa de mesas…" at bounding box center [686, 207] width 935 height 415
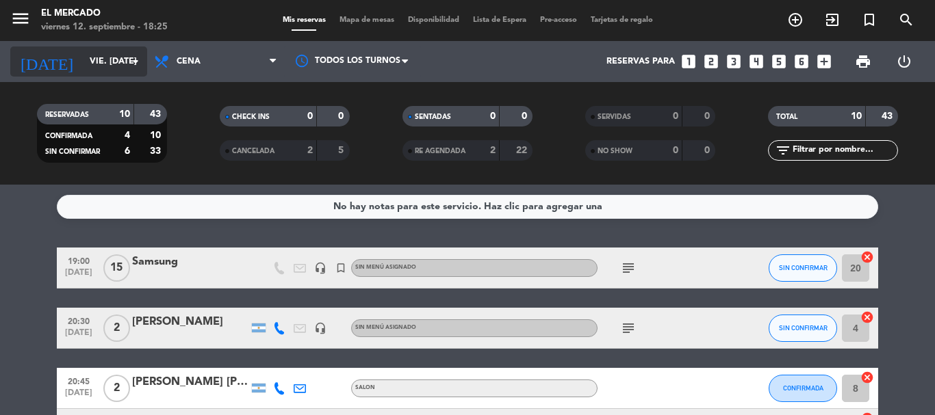
click at [136, 63] on icon "arrow_drop_down" at bounding box center [135, 61] width 16 height 16
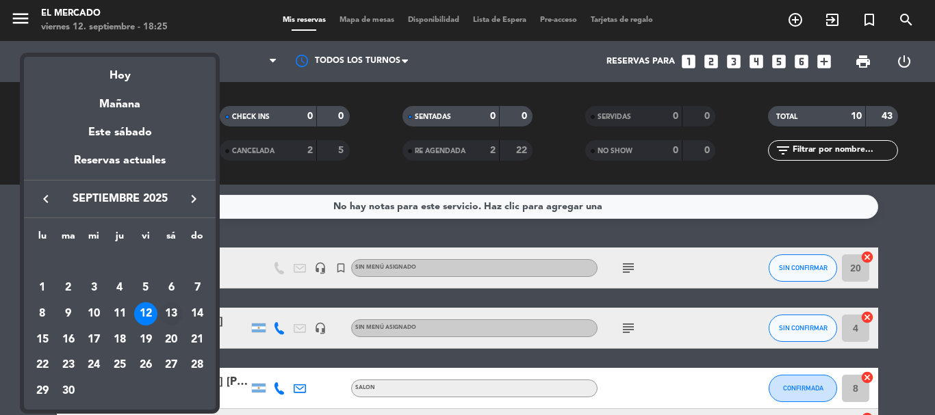
click at [171, 312] on div "13" at bounding box center [170, 313] width 23 height 23
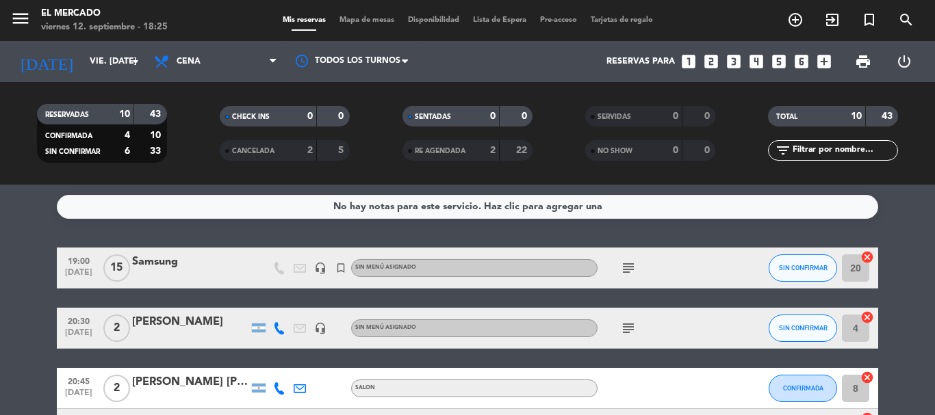
type input "sáb. [DATE]"
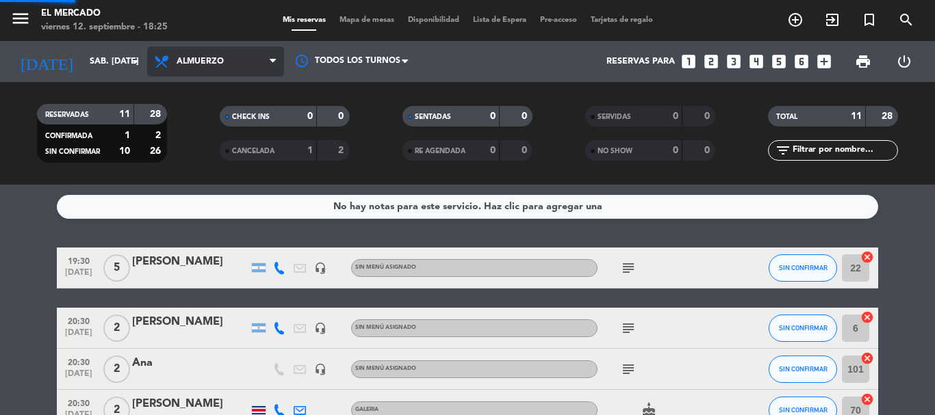
click at [197, 180] on div "menu El [PERSON_NAME] viernes 12. septiembre - 18:25 Mis reservas Mapa de mesas…" at bounding box center [467, 92] width 935 height 185
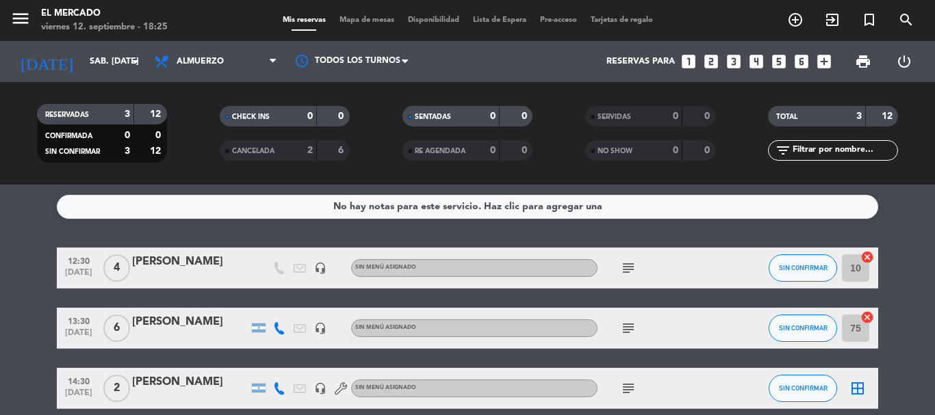
click at [806, 65] on icon "looks_6" at bounding box center [801, 62] width 18 height 18
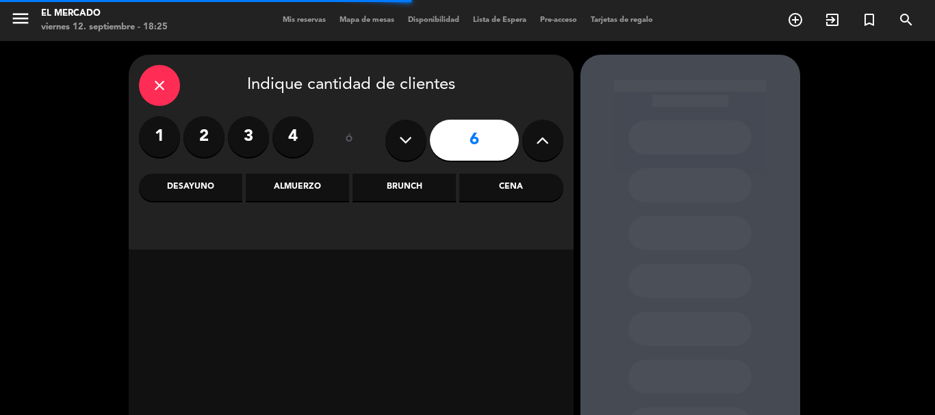
click at [319, 196] on div "Almuerzo" at bounding box center [297, 187] width 103 height 27
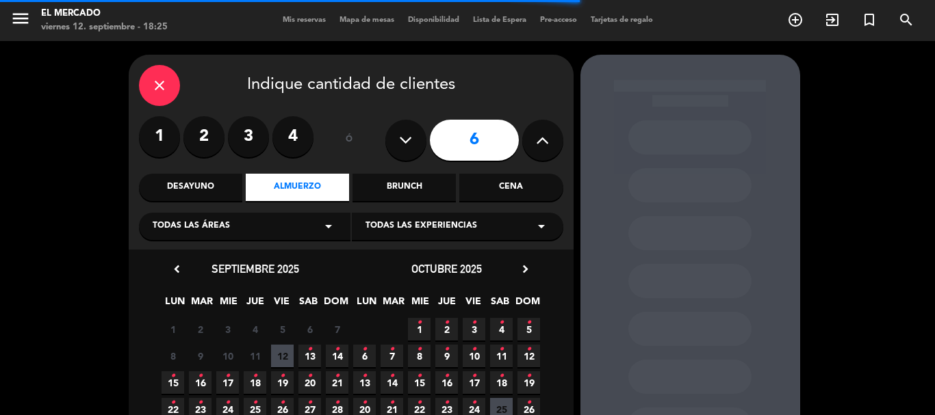
click at [313, 357] on span "13 •" at bounding box center [309, 356] width 23 height 23
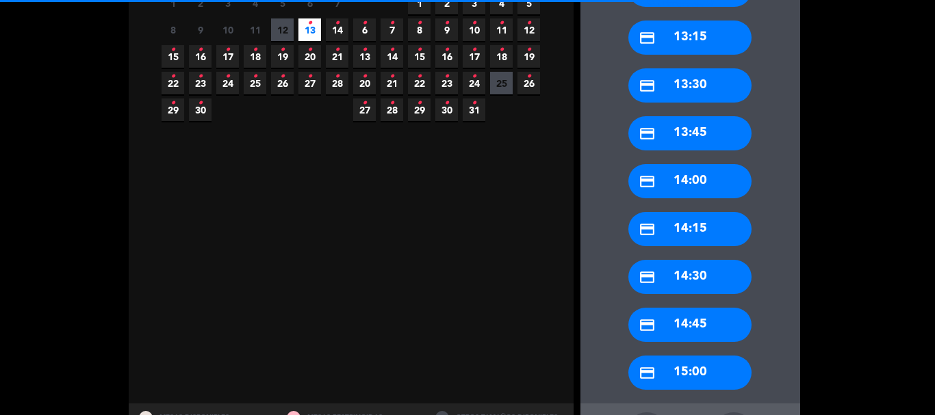
scroll to position [328, 0]
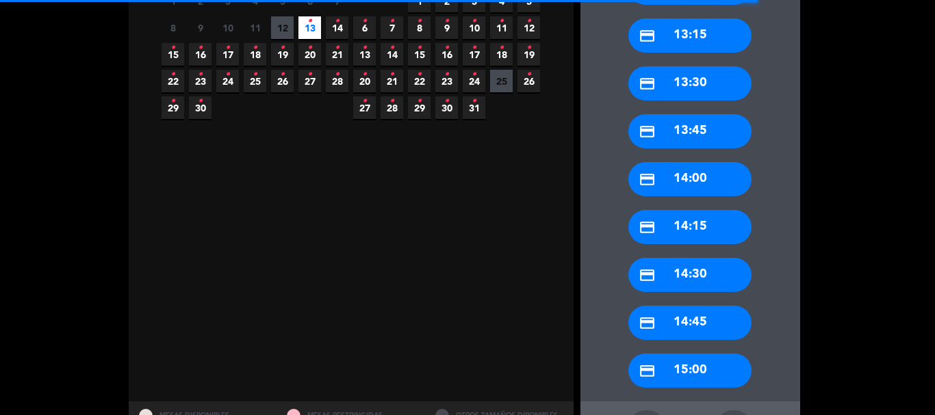
click at [680, 179] on div "credit_card 14:00" at bounding box center [689, 179] width 123 height 34
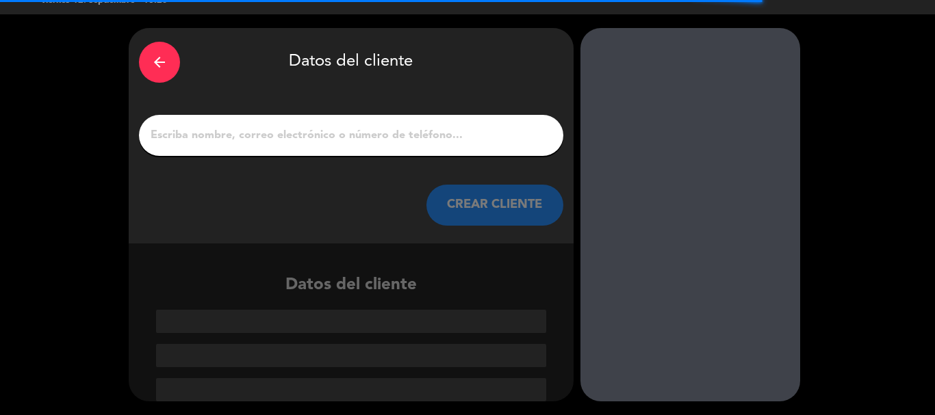
scroll to position [27, 0]
click at [422, 148] on div at bounding box center [351, 135] width 424 height 41
click at [422, 137] on input "1" at bounding box center [351, 135] width 404 height 19
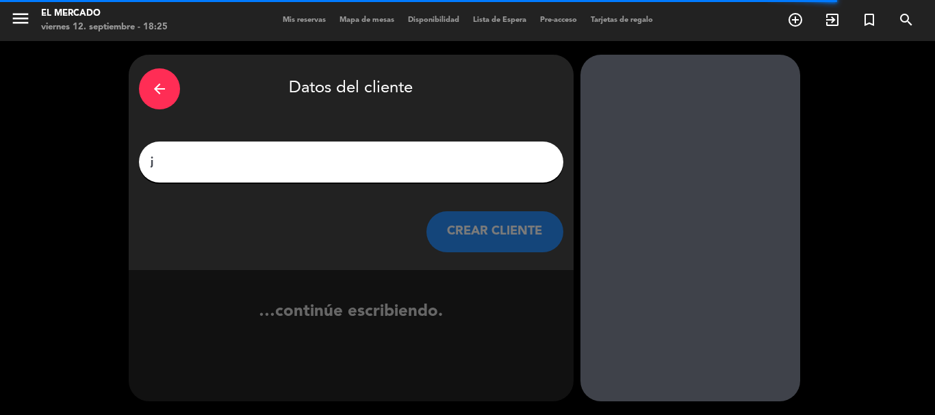
scroll to position [0, 0]
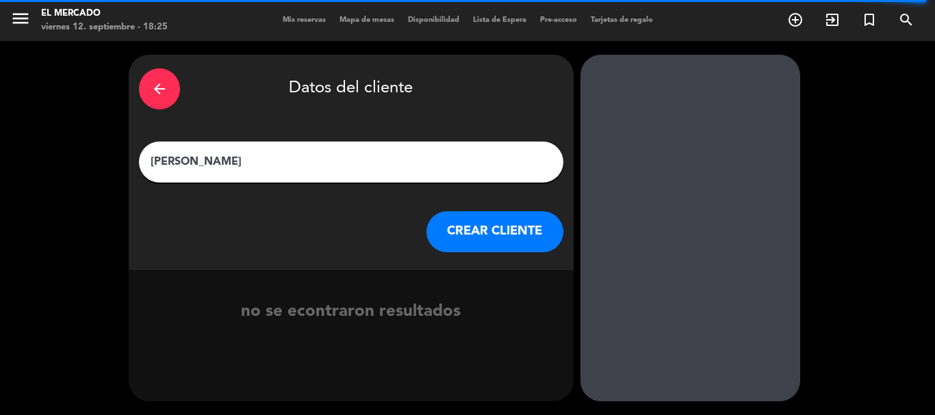
type input "[PERSON_NAME]"
click at [475, 231] on button "CREAR CLIENTE" at bounding box center [494, 231] width 137 height 41
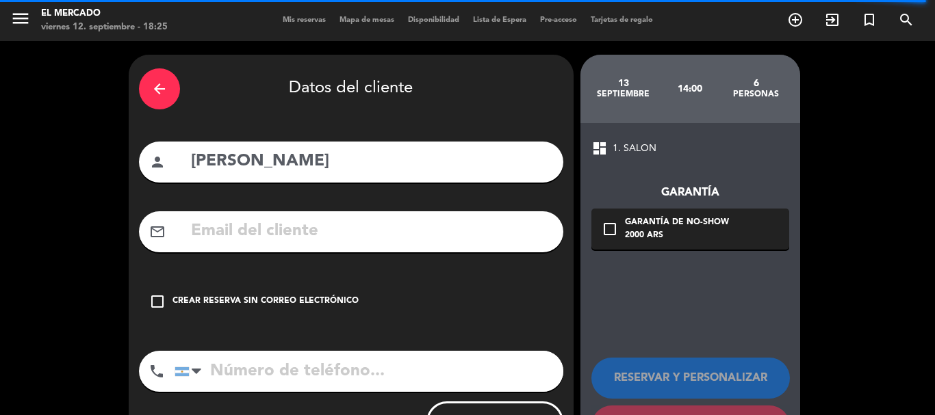
click at [286, 304] on div "Crear reserva sin correo electrónico" at bounding box center [265, 302] width 186 height 14
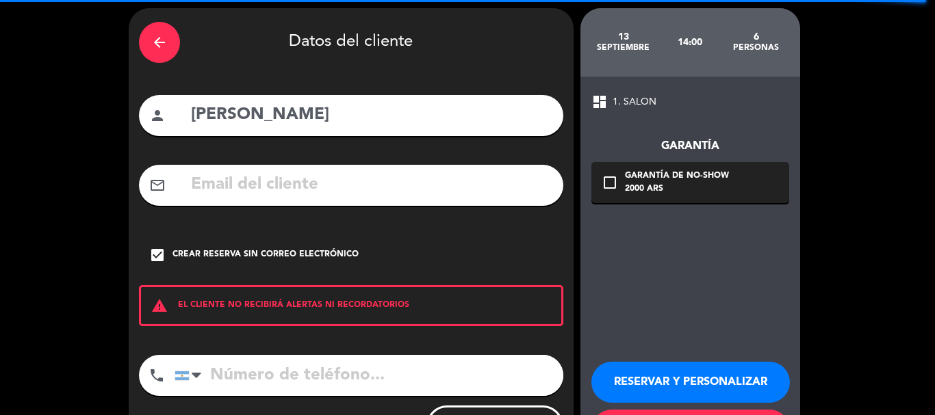
scroll to position [68, 0]
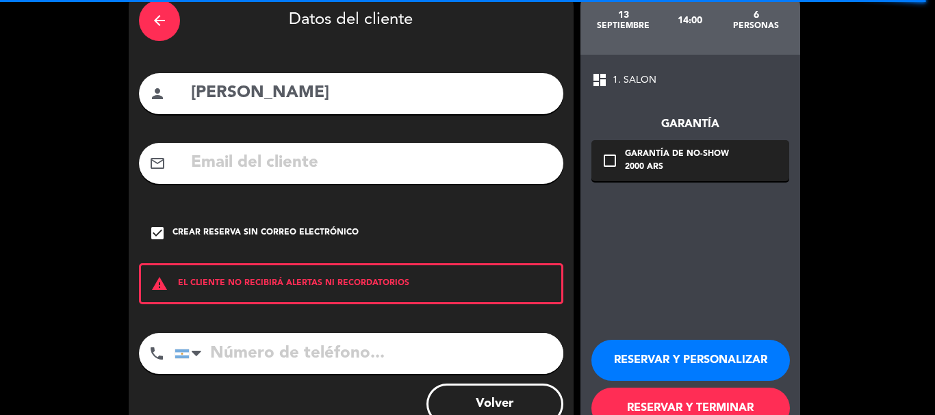
click at [315, 362] on input "tel" at bounding box center [368, 353] width 389 height 41
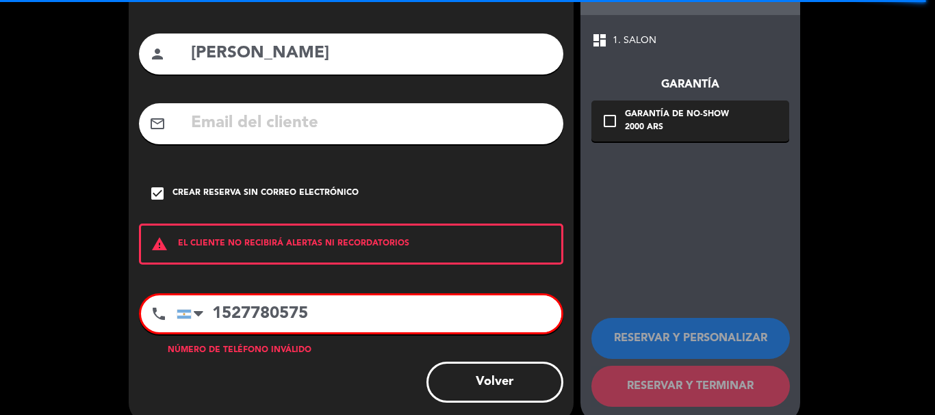
scroll to position [129, 0]
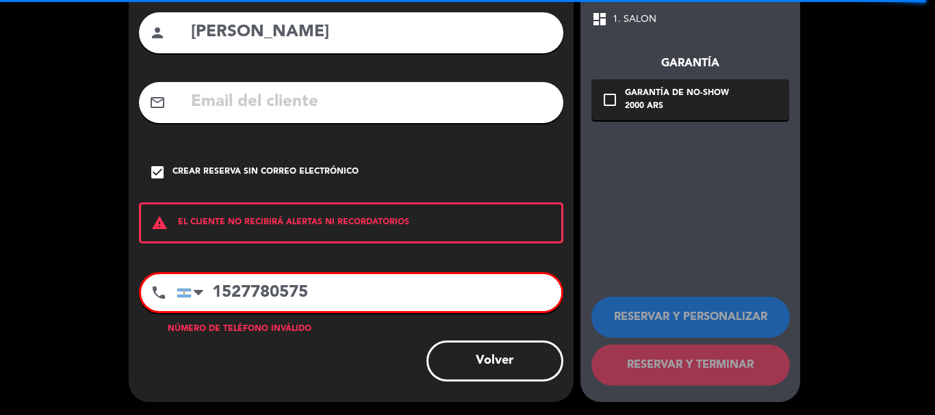
click at [222, 297] on input "1527780575" at bounding box center [369, 292] width 384 height 37
click at [242, 291] on input "11527780575" at bounding box center [369, 292] width 384 height 37
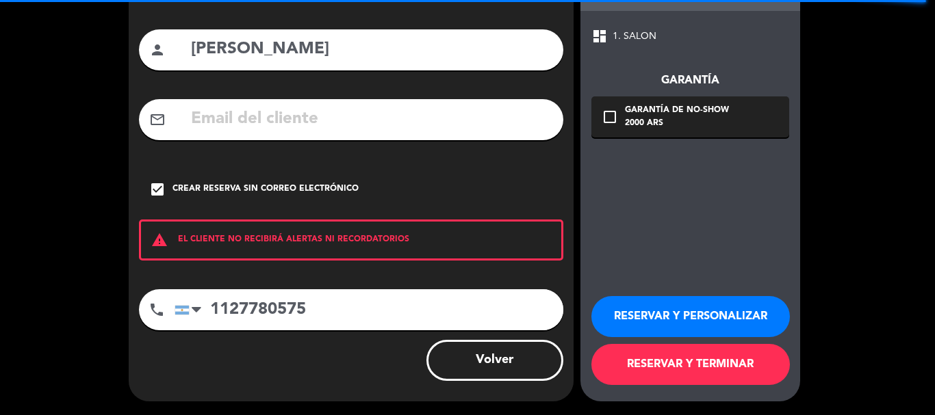
scroll to position [112, 0]
type input "1127780575"
click at [681, 305] on button "RESERVAR Y PERSONALIZAR" at bounding box center [690, 316] width 198 height 41
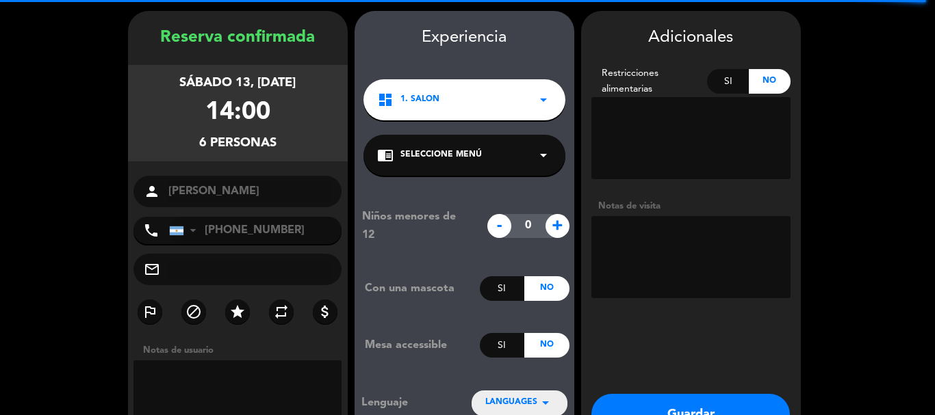
scroll to position [55, 0]
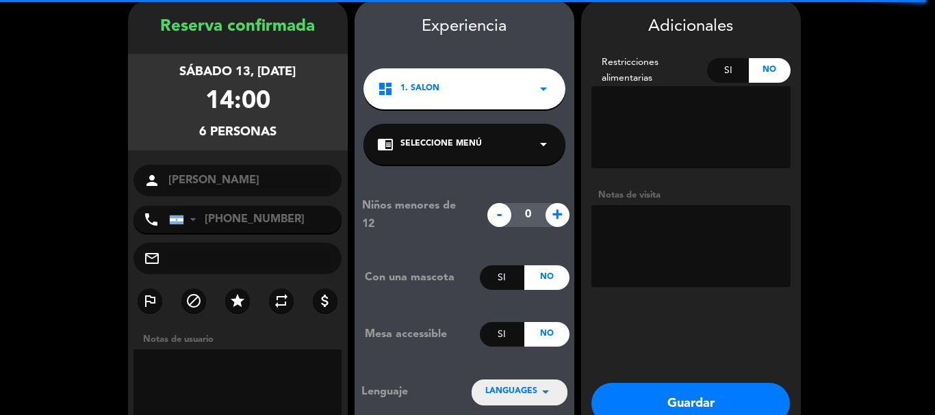
click at [660, 104] on textarea at bounding box center [690, 127] width 199 height 82
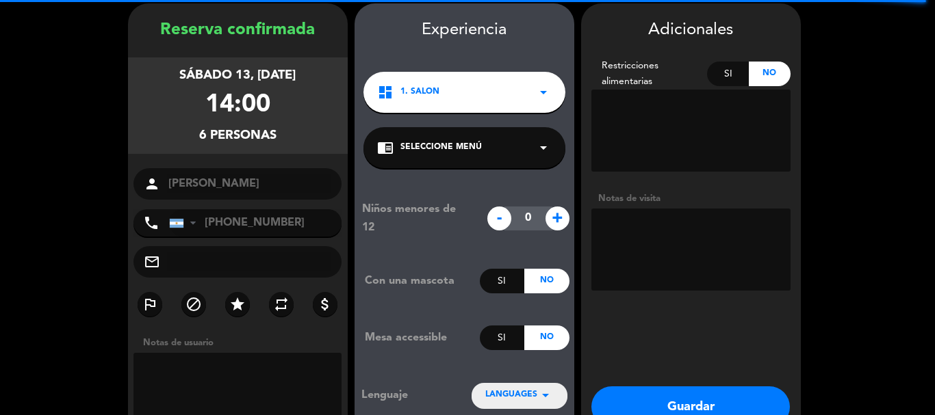
scroll to position [68, 0]
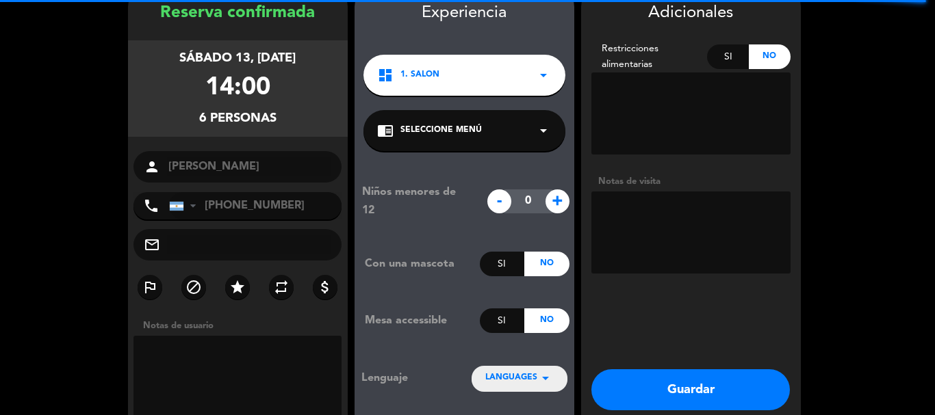
click at [636, 103] on textarea at bounding box center [690, 114] width 199 height 82
click at [661, 224] on textarea at bounding box center [690, 233] width 199 height 82
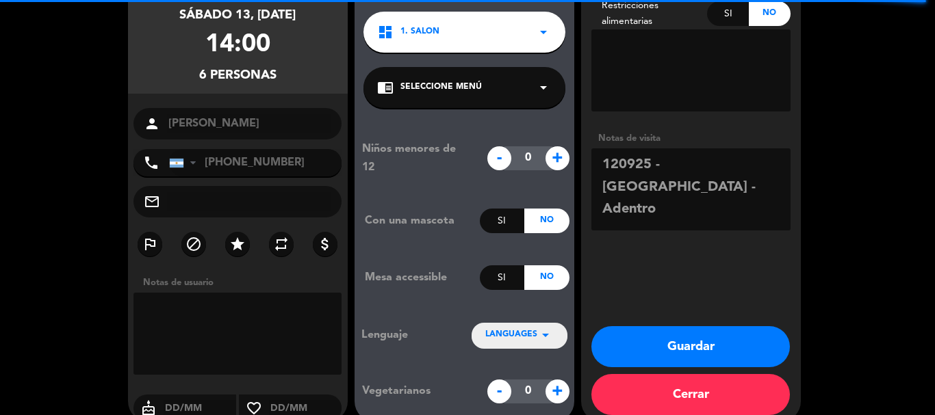
scroll to position [132, 0]
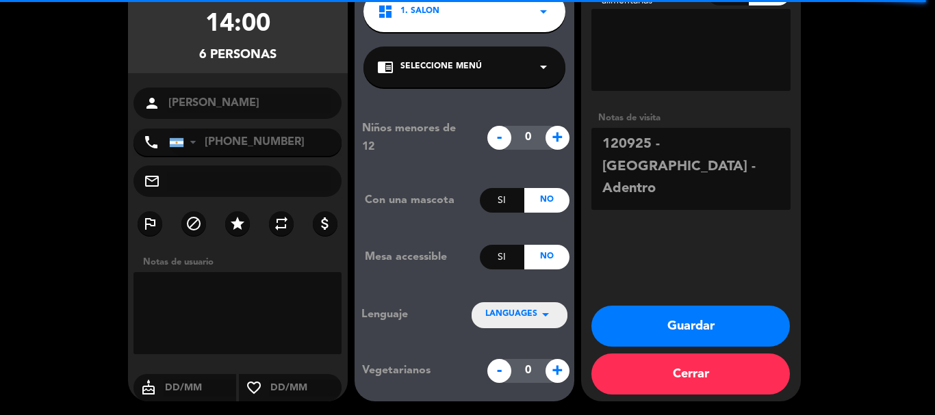
type textarea "120925 - [GEOGRAPHIC_DATA] - Adentro"
click at [713, 326] on button "Guardar" at bounding box center [690, 326] width 198 height 41
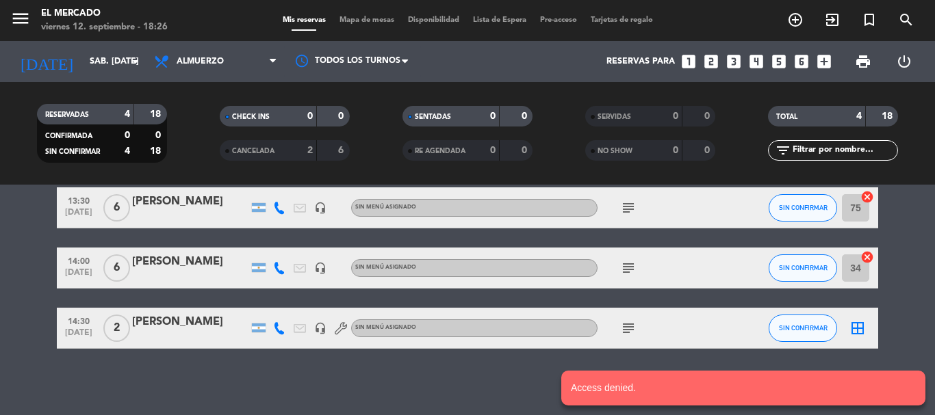
scroll to position [122, 0]
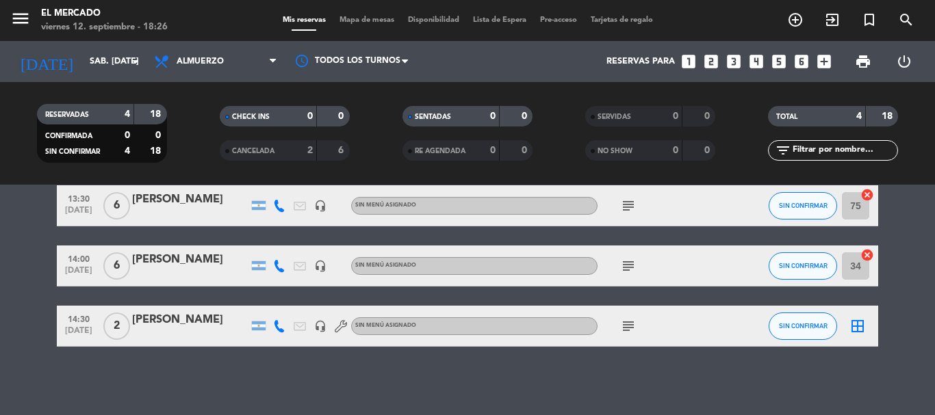
click at [627, 266] on icon "subject" at bounding box center [628, 266] width 16 height 16
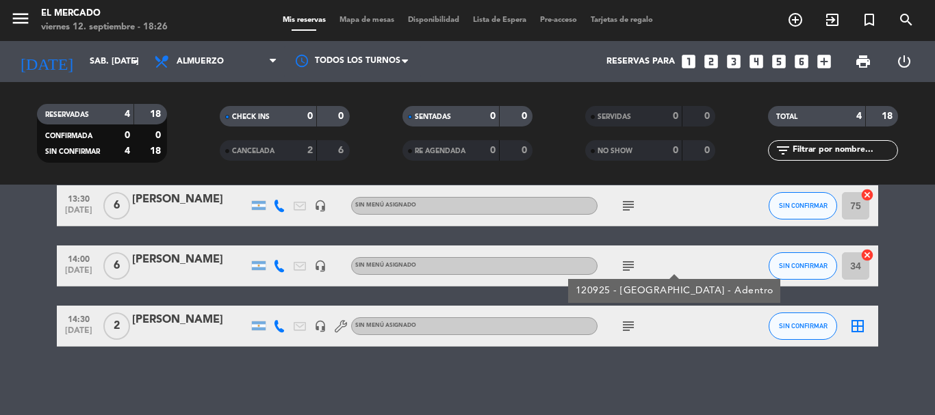
click at [156, 258] on div "[PERSON_NAME]" at bounding box center [190, 260] width 116 height 18
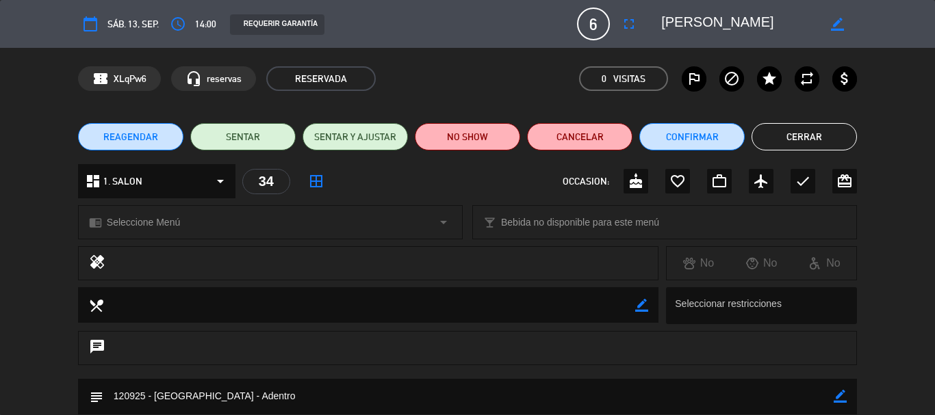
click at [840, 23] on icon "border_color" at bounding box center [837, 24] width 13 height 13
click at [664, 22] on textarea at bounding box center [739, 24] width 157 height 25
click at [698, 23] on textarea at bounding box center [739, 24] width 157 height 25
click at [691, 22] on textarea at bounding box center [739, 24] width 157 height 25
type textarea "[PERSON_NAME]"
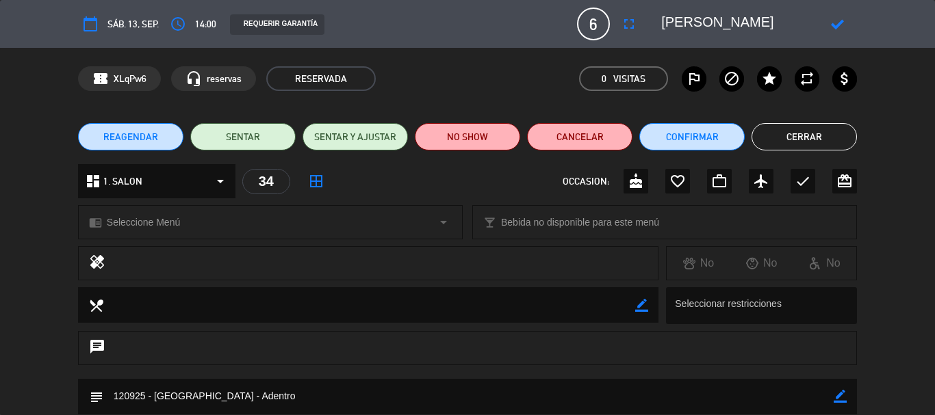
click at [841, 29] on icon at bounding box center [837, 24] width 13 height 13
click at [779, 127] on button "Cerrar" at bounding box center [803, 136] width 105 height 27
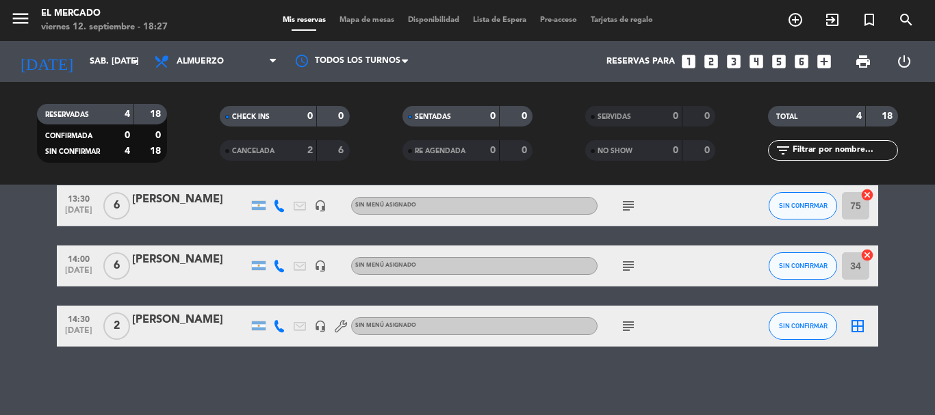
click at [36, 256] on bookings-row "12:30 [DATE] 4 [PERSON_NAME] headset_mic Sin menú asignado subject SIN CONFIRMA…" at bounding box center [467, 236] width 935 height 222
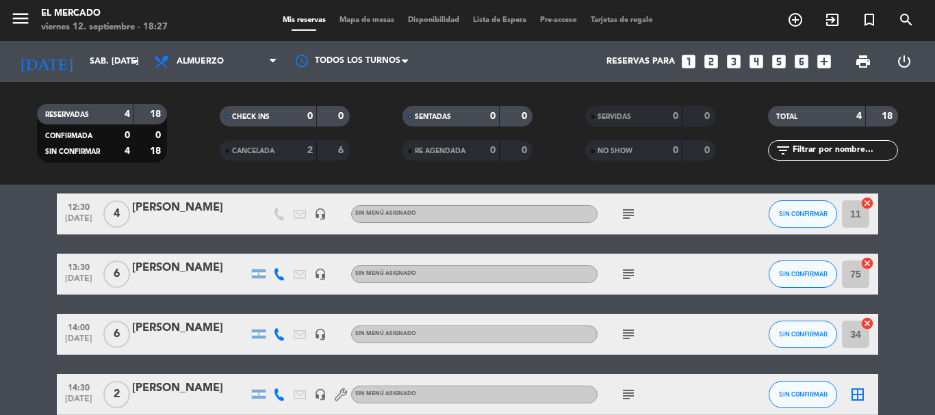
click at [630, 335] on icon "subject" at bounding box center [628, 334] width 16 height 16
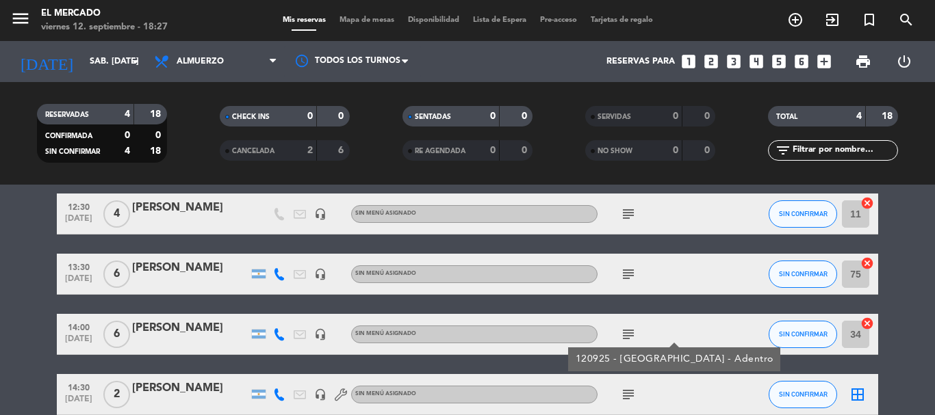
click at [167, 331] on div "[PERSON_NAME]" at bounding box center [190, 328] width 116 height 18
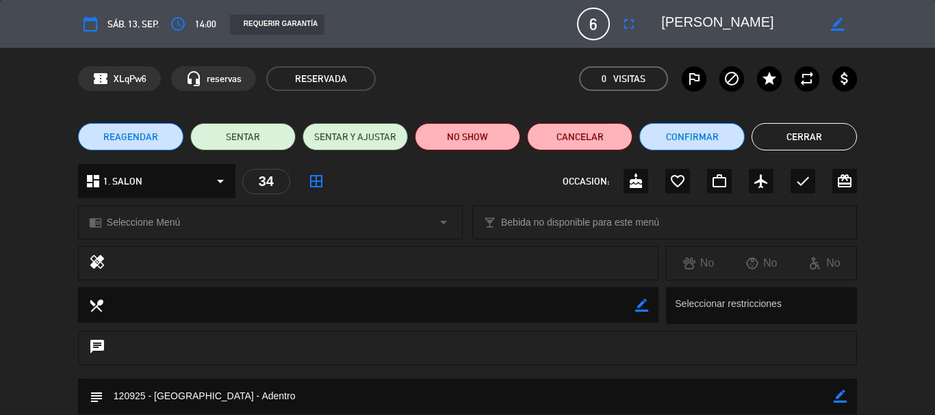
click at [311, 178] on icon "border_all" at bounding box center [316, 181] width 16 height 16
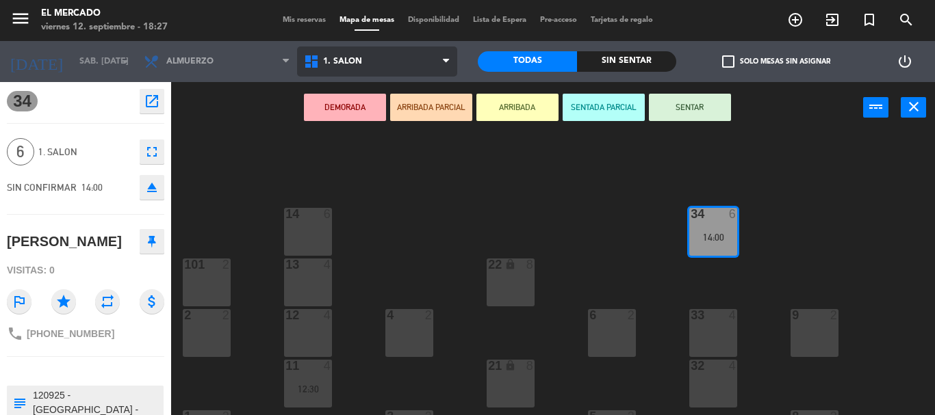
click at [369, 60] on span "1. SALON" at bounding box center [377, 62] width 160 height 30
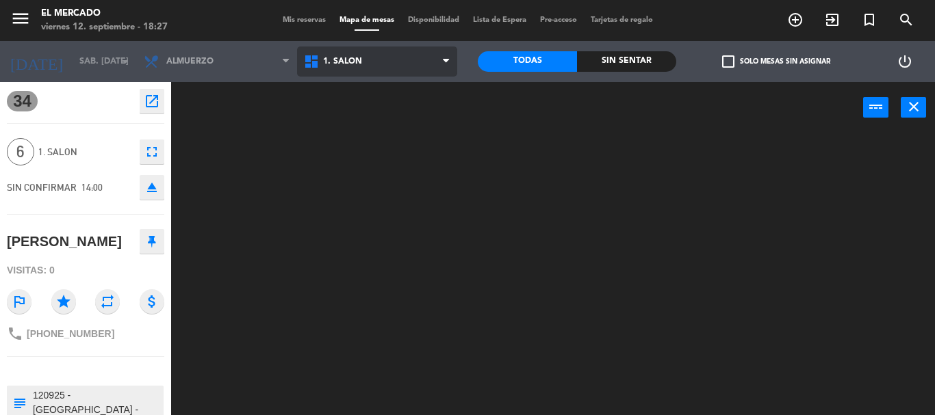
click at [369, 86] on ng-component "menu El [PERSON_NAME] viernes 12. septiembre - 18:27 Mis reservas Mapa de mesas…" at bounding box center [467, 207] width 935 height 415
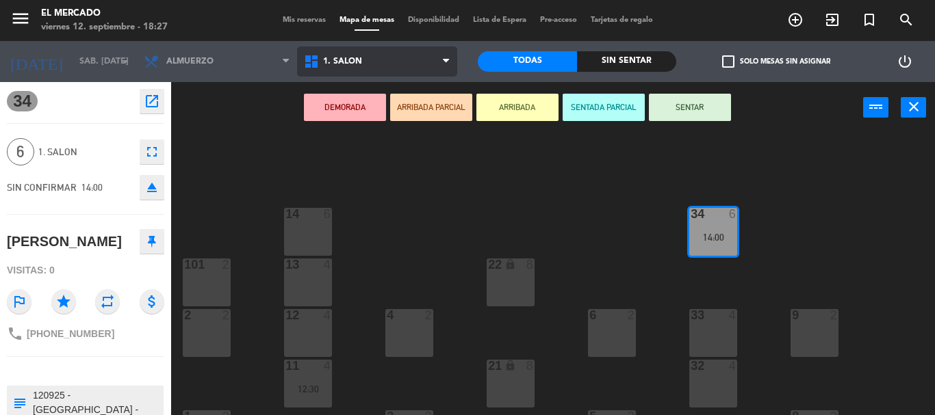
click at [388, 70] on span "1. SALON" at bounding box center [377, 62] width 160 height 30
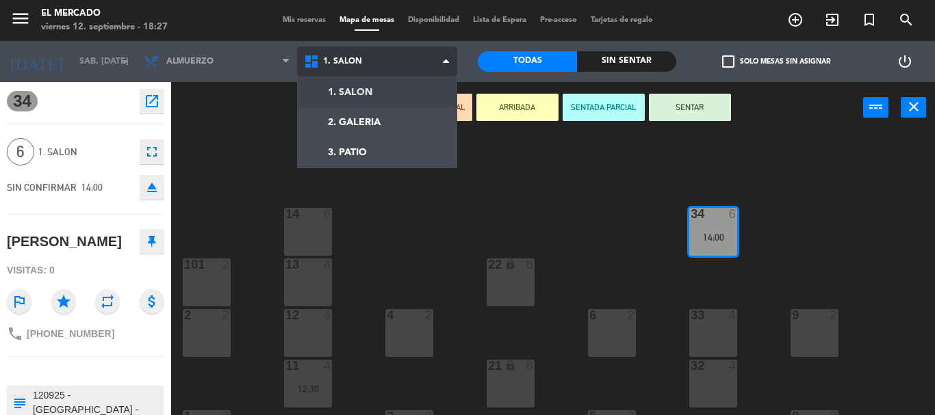
click at [393, 88] on ng-component "menu El [PERSON_NAME] viernes 12. septiembre - 18:27 Mis reservas Mapa de mesas…" at bounding box center [467, 207] width 935 height 415
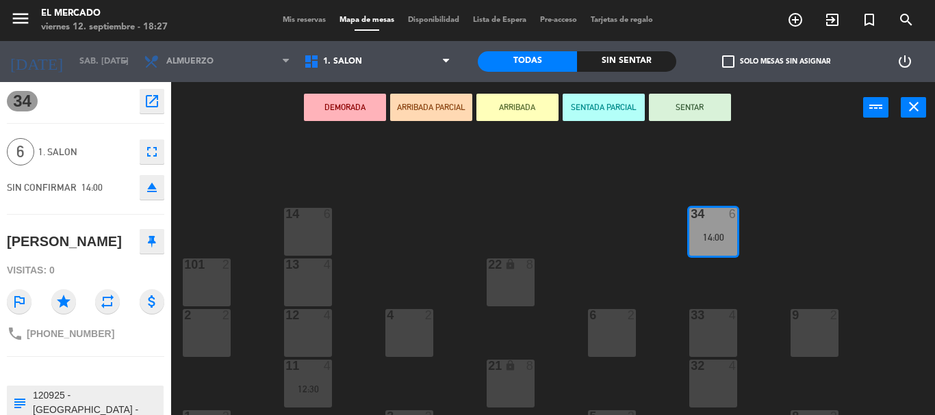
click at [707, 224] on div "34 6 14:00" at bounding box center [713, 232] width 48 height 48
click at [725, 68] on span "check_box_outline_blank" at bounding box center [728, 61] width 12 height 12
click at [776, 62] on input "check_box_outline_blank Solo mesas sin asignar" at bounding box center [776, 62] width 0 height 0
click at [725, 59] on span "check_box" at bounding box center [728, 61] width 12 height 12
click at [776, 62] on input "check_box Solo mesas sin asignar" at bounding box center [776, 62] width 0 height 0
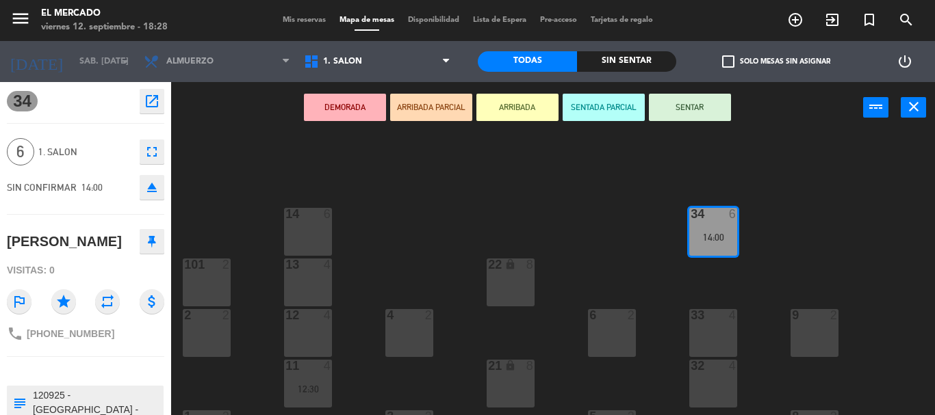
click at [720, 235] on div "14:00" at bounding box center [713, 238] width 48 height 10
click at [710, 111] on button "SENTAR" at bounding box center [690, 107] width 82 height 27
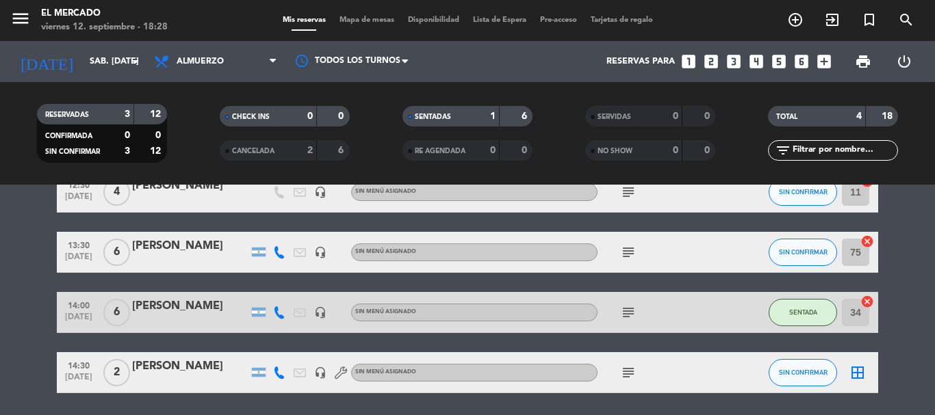
scroll to position [54, 0]
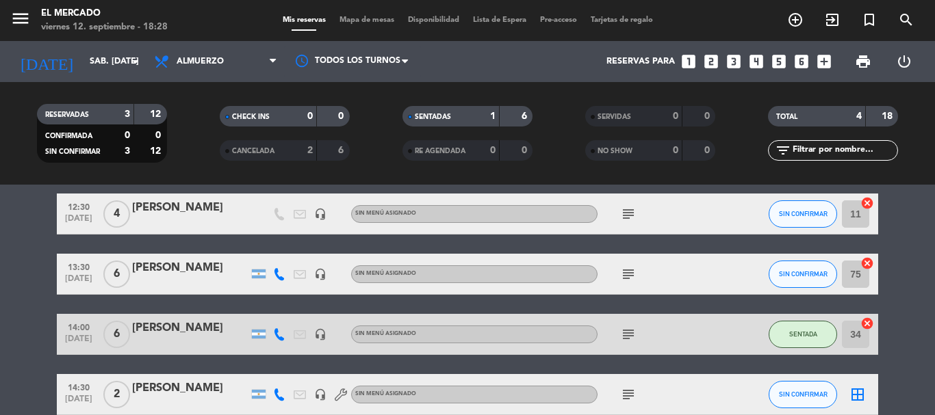
click at [628, 331] on icon "subject" at bounding box center [628, 334] width 16 height 16
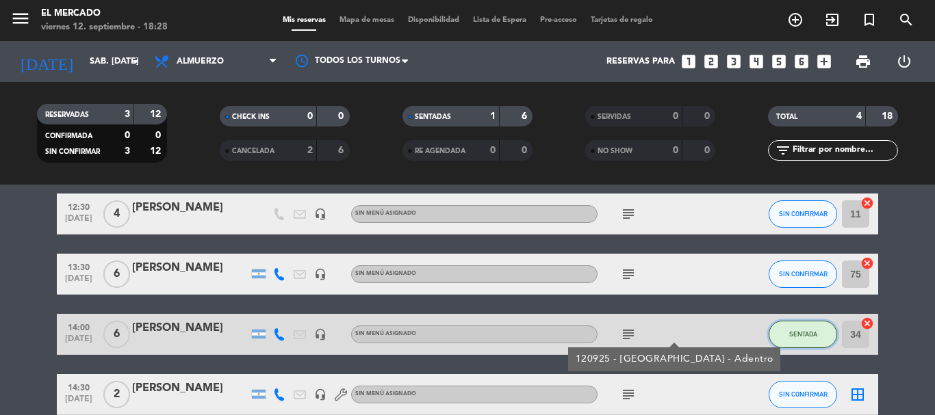
click at [783, 332] on button "SENTADA" at bounding box center [802, 334] width 68 height 27
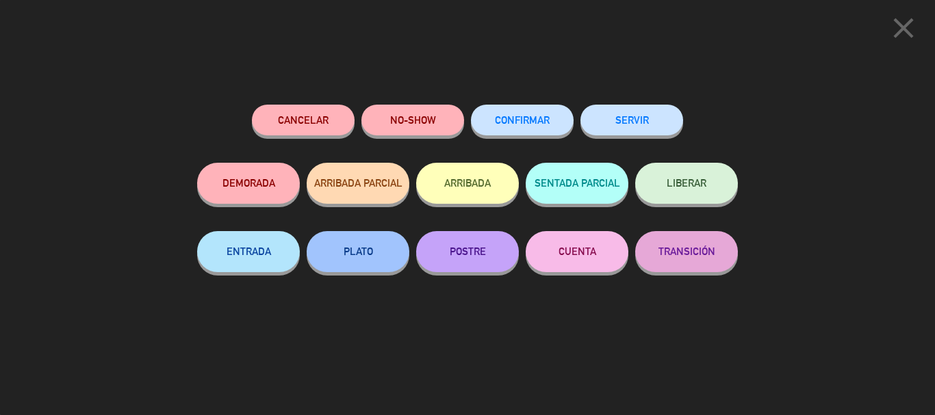
click at [904, 31] on icon "close" at bounding box center [903, 28] width 34 height 34
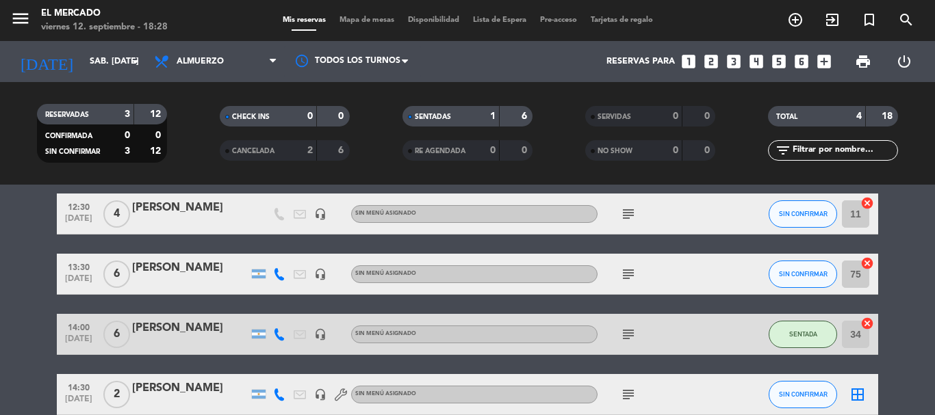
click at [168, 333] on div "[PERSON_NAME]" at bounding box center [190, 328] width 116 height 18
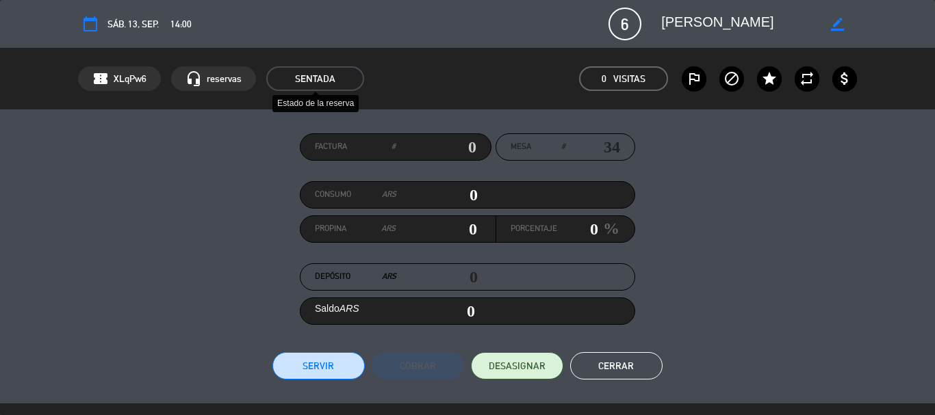
click at [324, 73] on span "SENTADA" at bounding box center [315, 78] width 98 height 25
click at [601, 367] on button "Cerrar" at bounding box center [616, 365] width 92 height 27
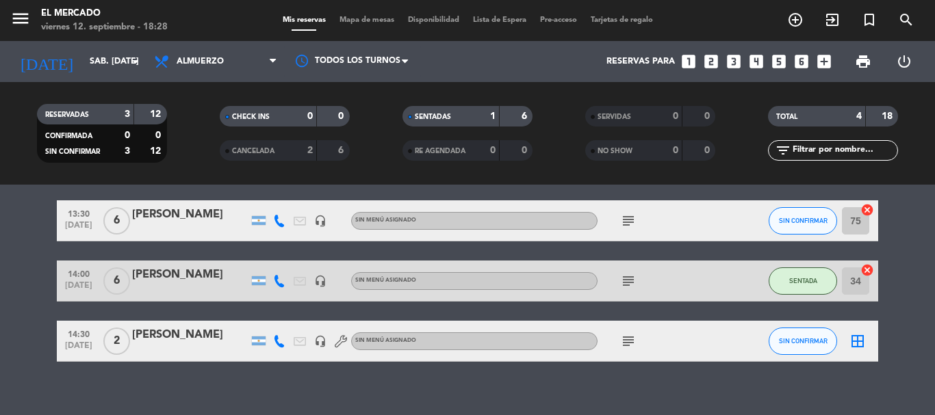
scroll to position [122, 0]
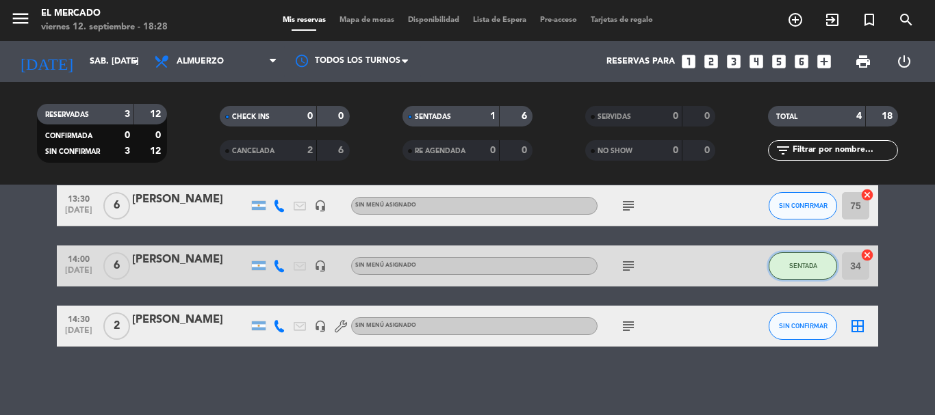
click at [804, 267] on span "SENTADA" at bounding box center [803, 266] width 28 height 8
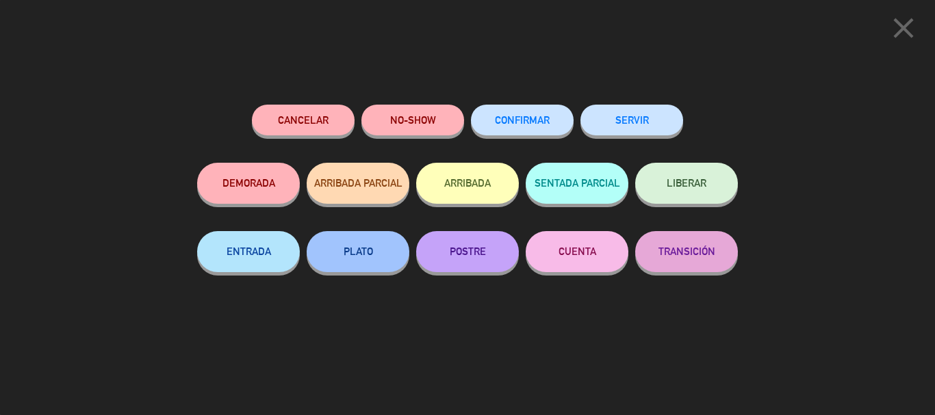
click at [517, 121] on span "CONFIRMAR" at bounding box center [522, 120] width 55 height 12
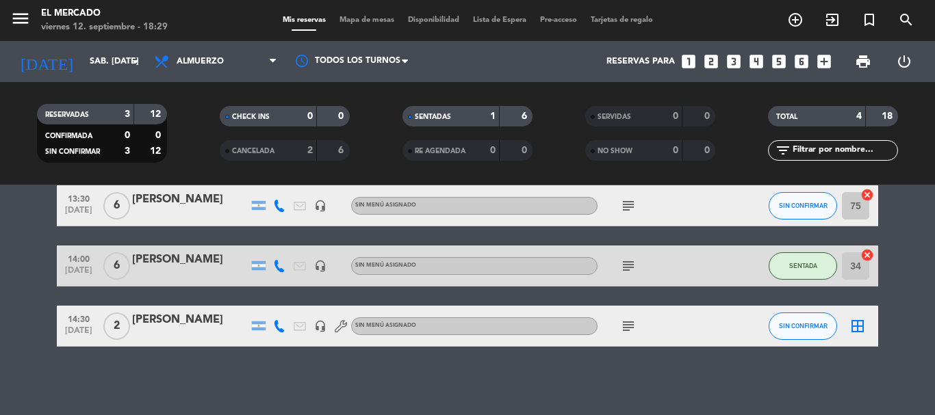
scroll to position [54, 0]
